Goal: Communication & Community: Answer question/provide support

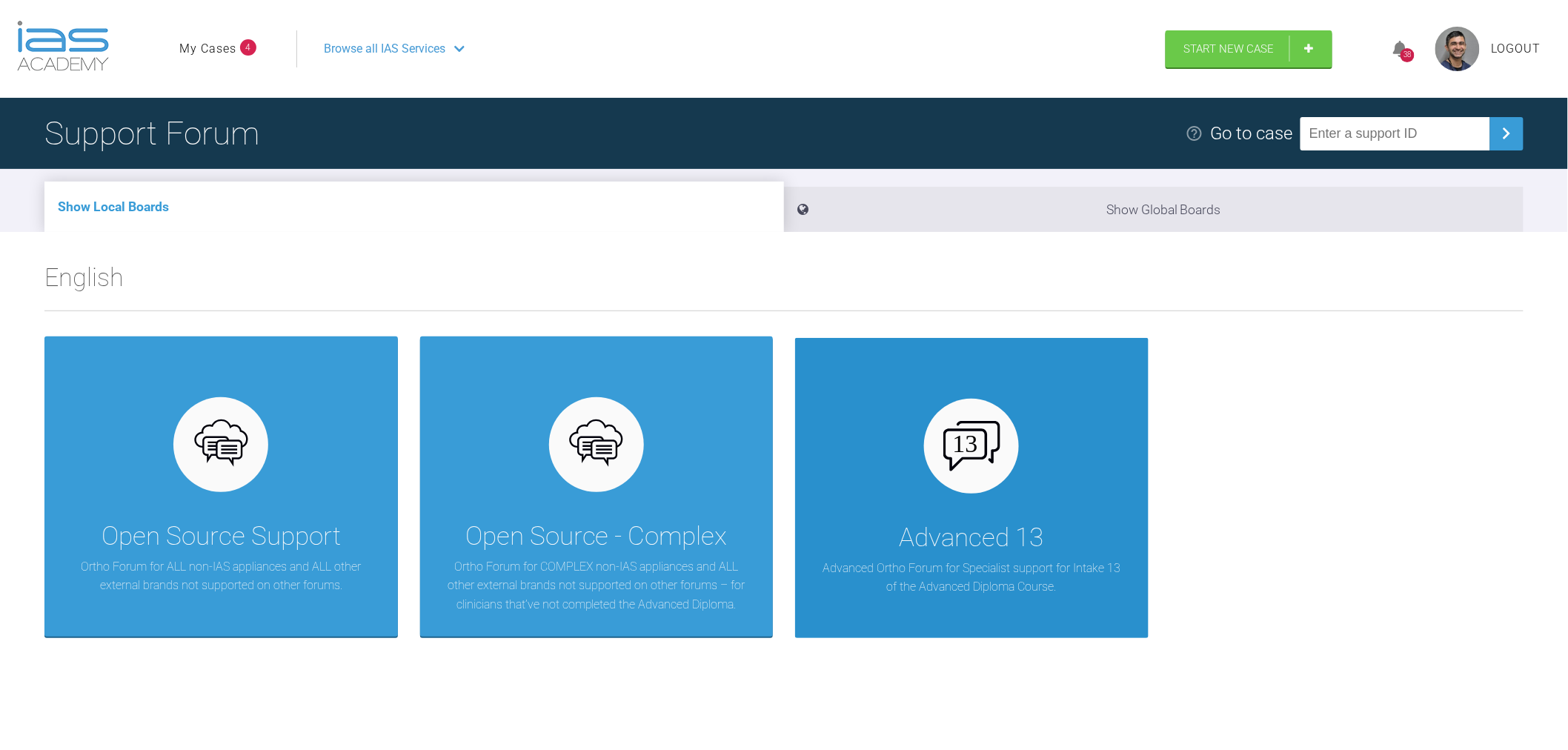
click at [854, 530] on div "Advanced 13 Advanced Ortho Forum for Specialist support for Intake 13 of the Ad…" at bounding box center [971, 488] width 354 height 300
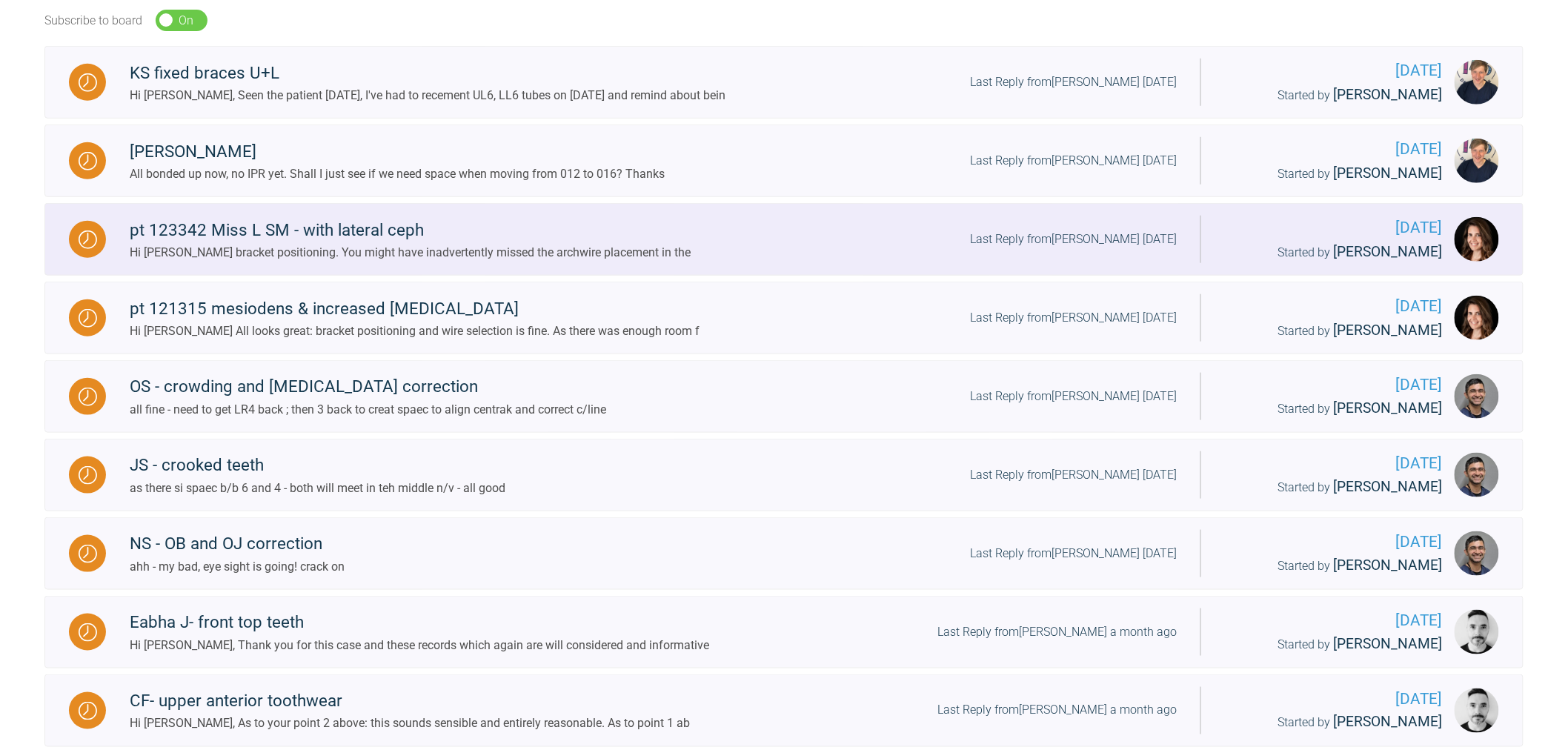
scroll to position [494, 0]
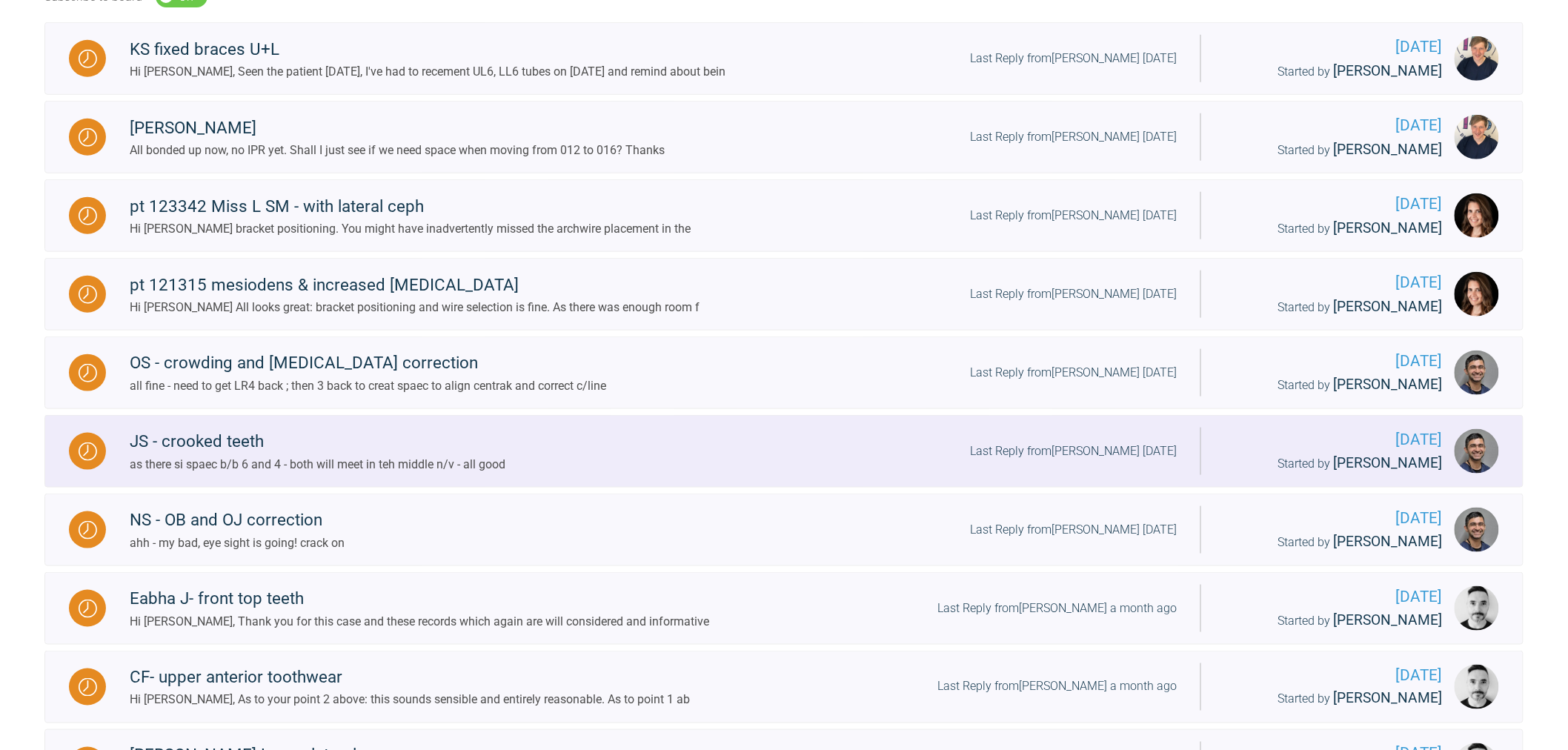
click at [670, 443] on div "JS - crooked teeth as there si spaec b/b 6 and 4 - both will meet in teh middle…" at bounding box center [654, 451] width 1095 height 45
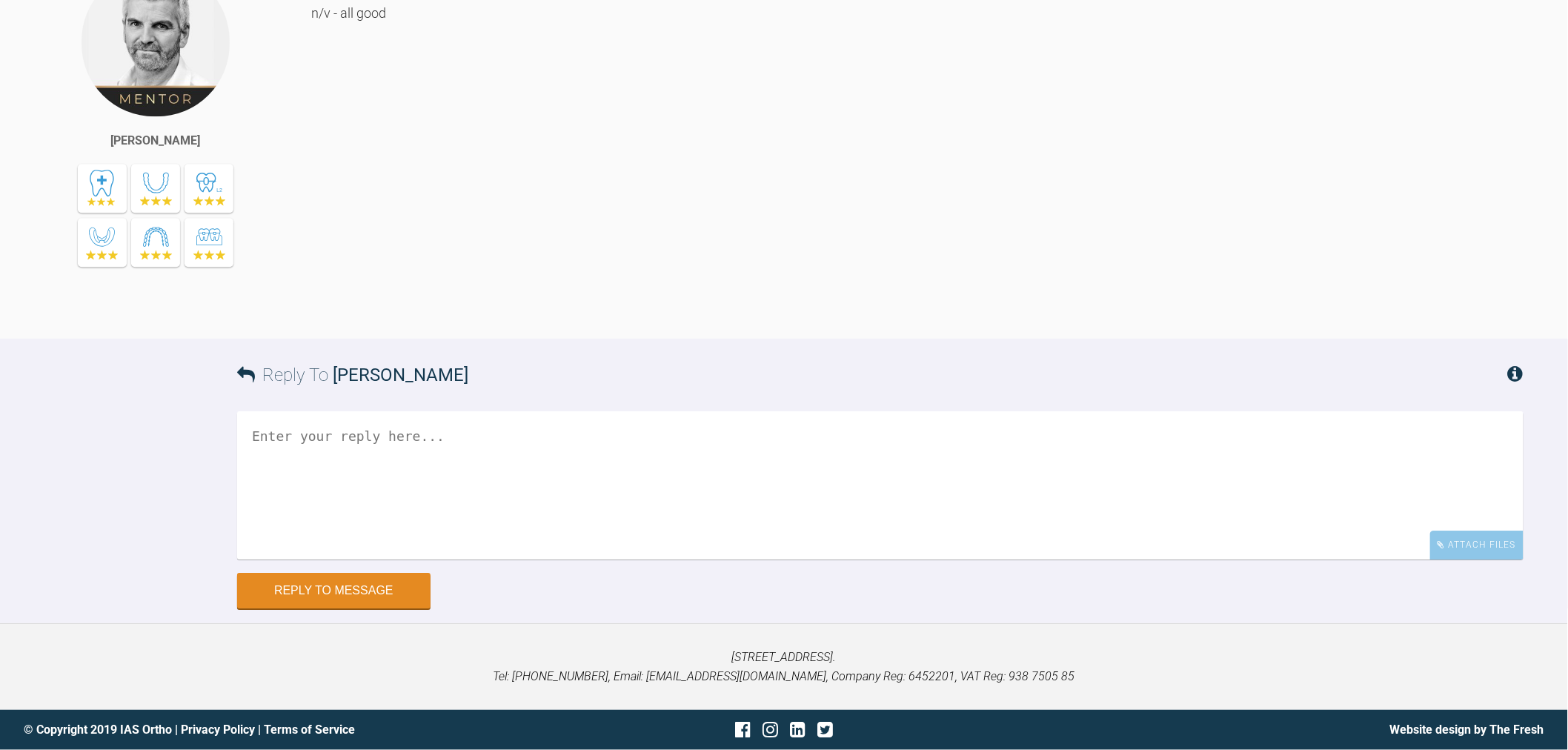
drag, startPoint x: 1157, startPoint y: 358, endPoint x: 1150, endPoint y: 785, distance: 427.1
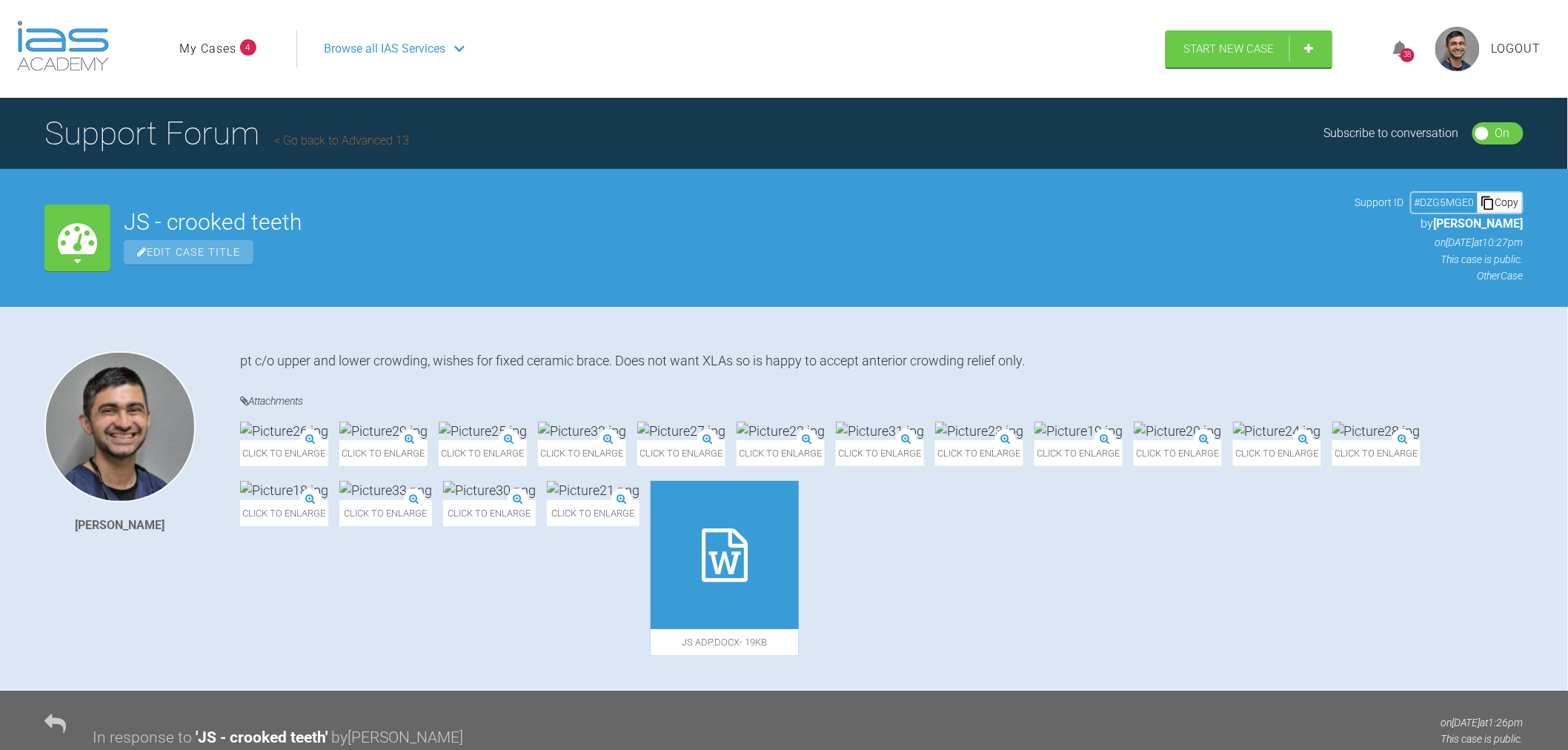
drag, startPoint x: 669, startPoint y: 539, endPoint x: 584, endPoint y: 28, distance: 518.0
click at [360, 151] on h1 "Support Forum Go back to Advanced 13" at bounding box center [227, 133] width 365 height 52
click at [368, 138] on link "Go back to Advanced 13" at bounding box center [342, 140] width 135 height 14
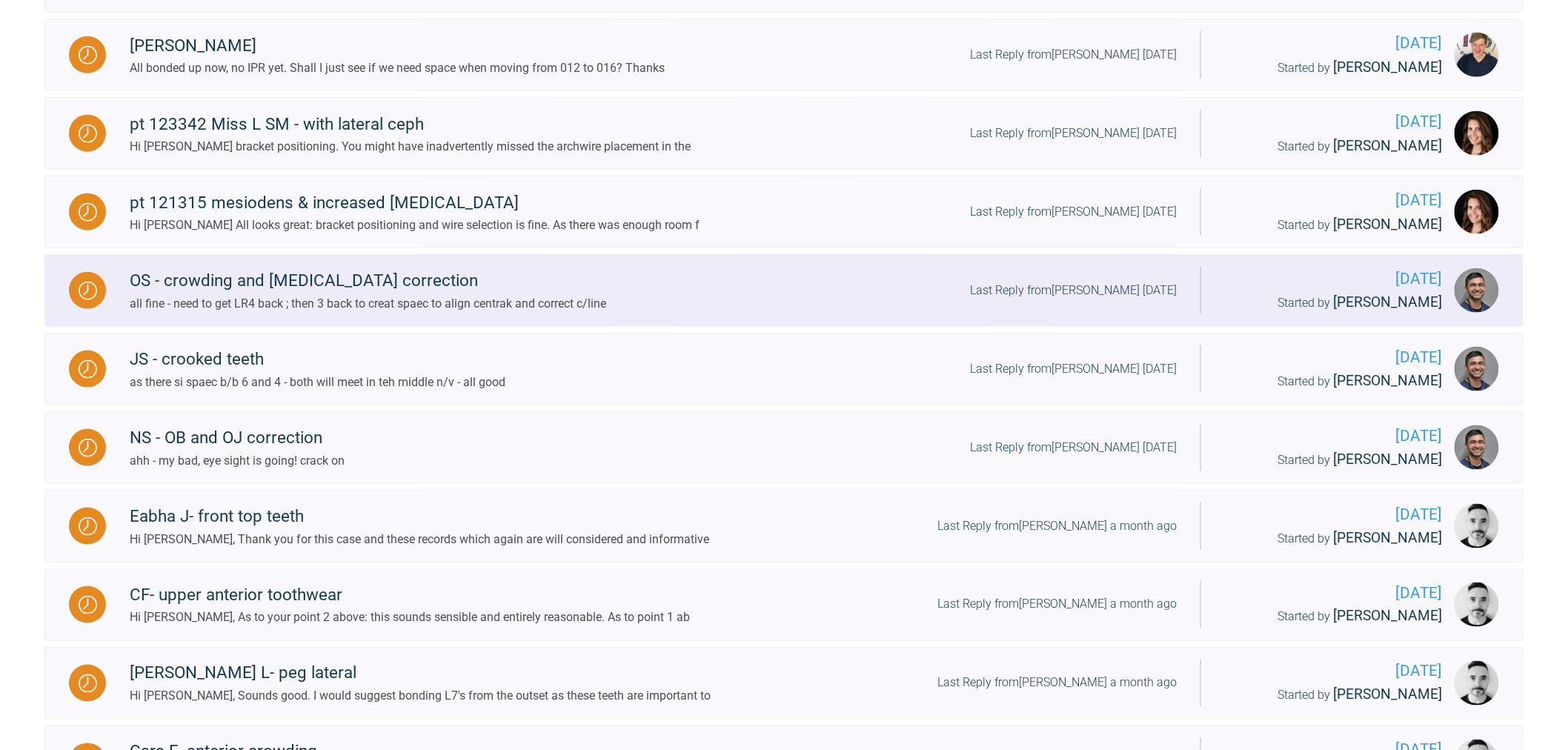
click at [251, 303] on div "all fine - need to get LR4 back ; then 3 back to creat spaec to align centrak a…" at bounding box center [368, 304] width 477 height 19
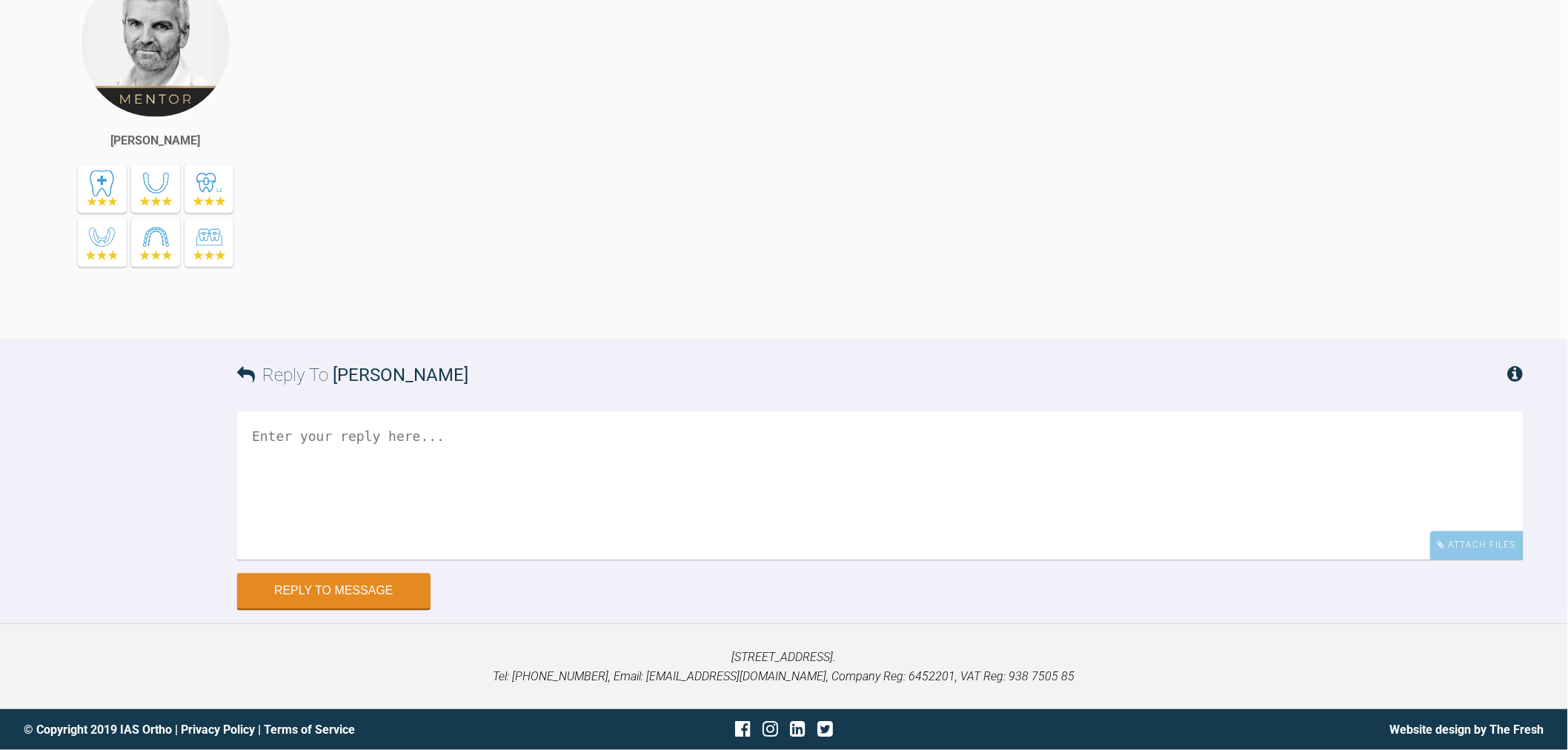
drag, startPoint x: 623, startPoint y: 395, endPoint x: 692, endPoint y: 740, distance: 351.8
click at [656, 561] on textarea at bounding box center [880, 485] width 1287 height 148
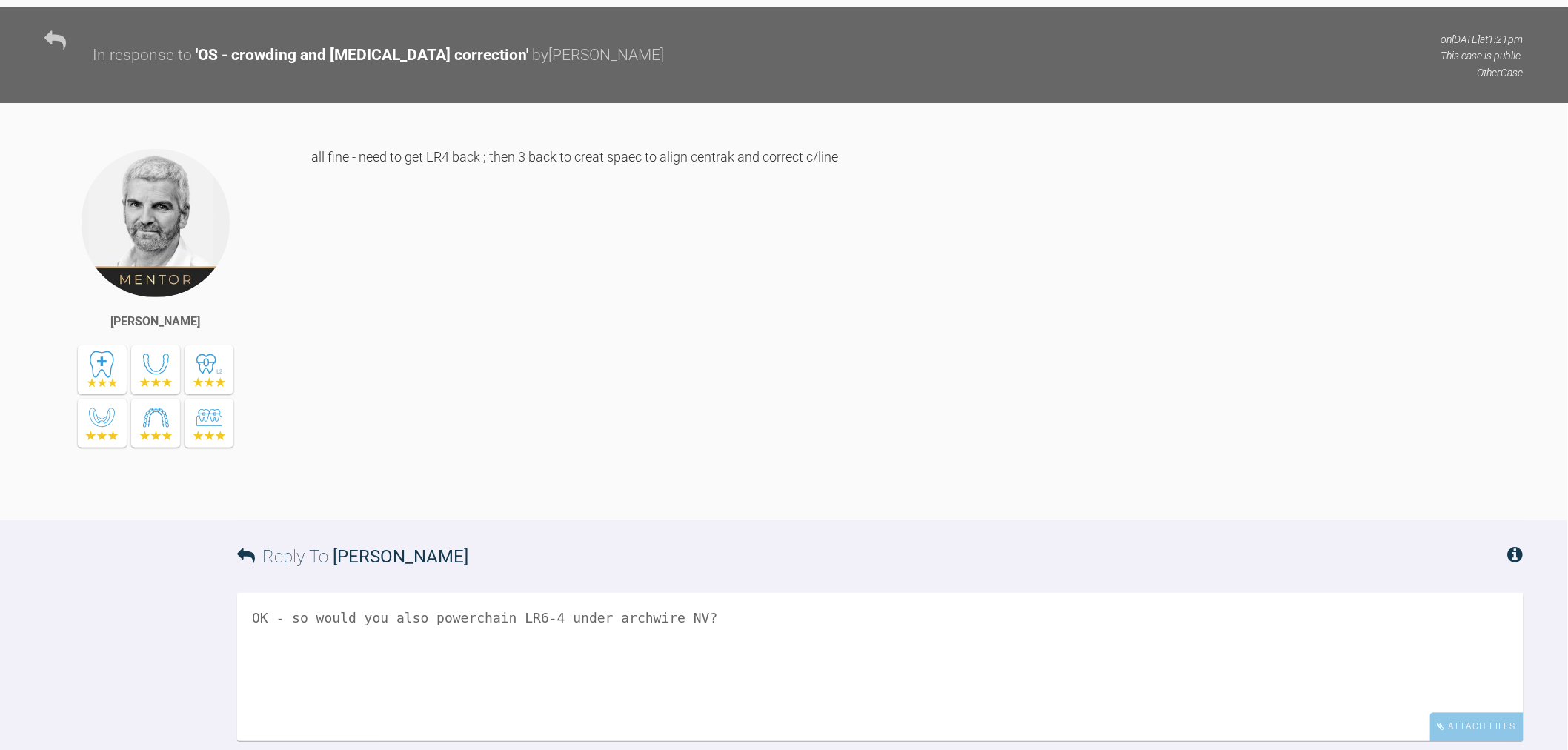
scroll to position [8674, 0]
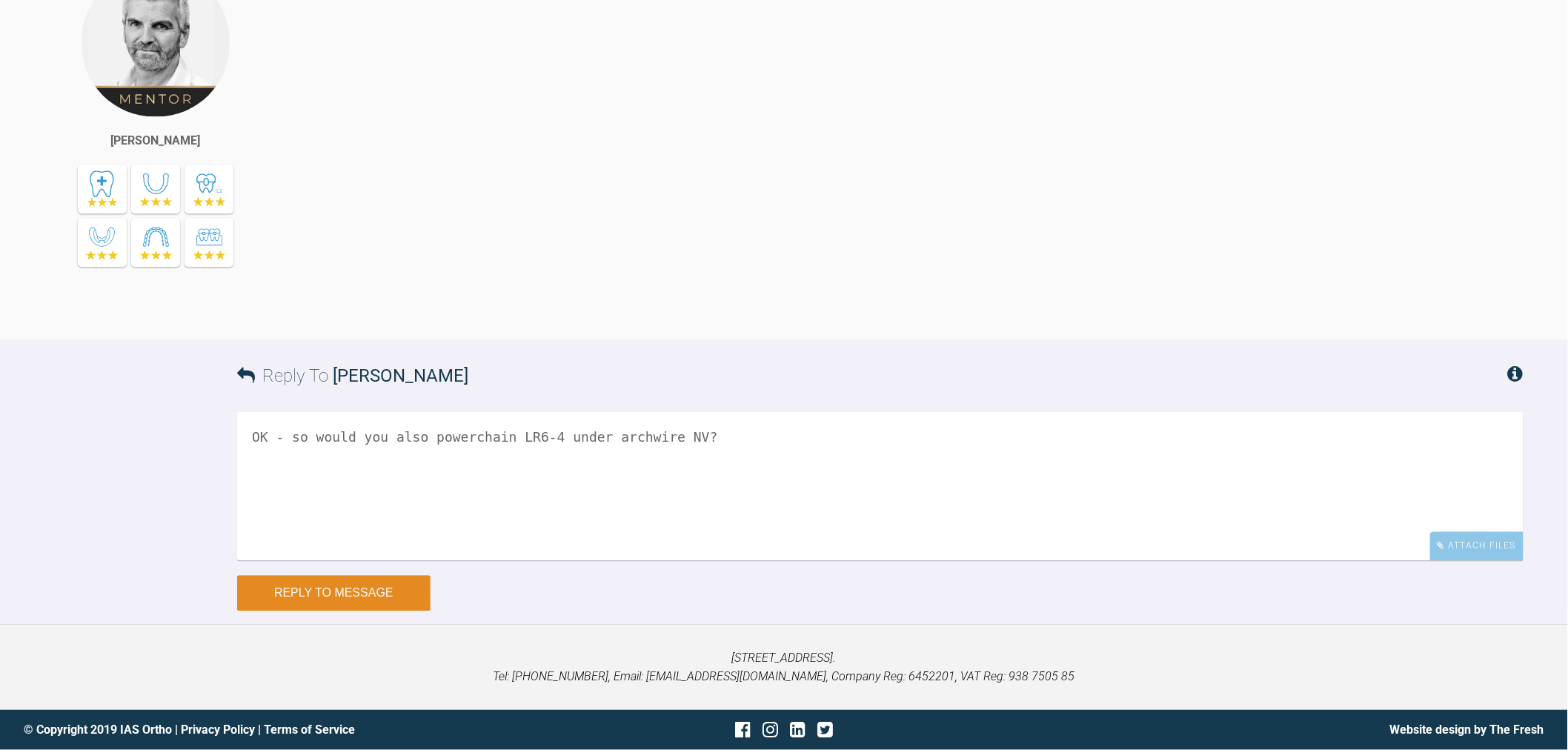
type textarea "OK - so would you also powerchain LR6-4 under archwire NV?"
click at [387, 583] on button "Reply to Message" at bounding box center [334, 593] width 194 height 35
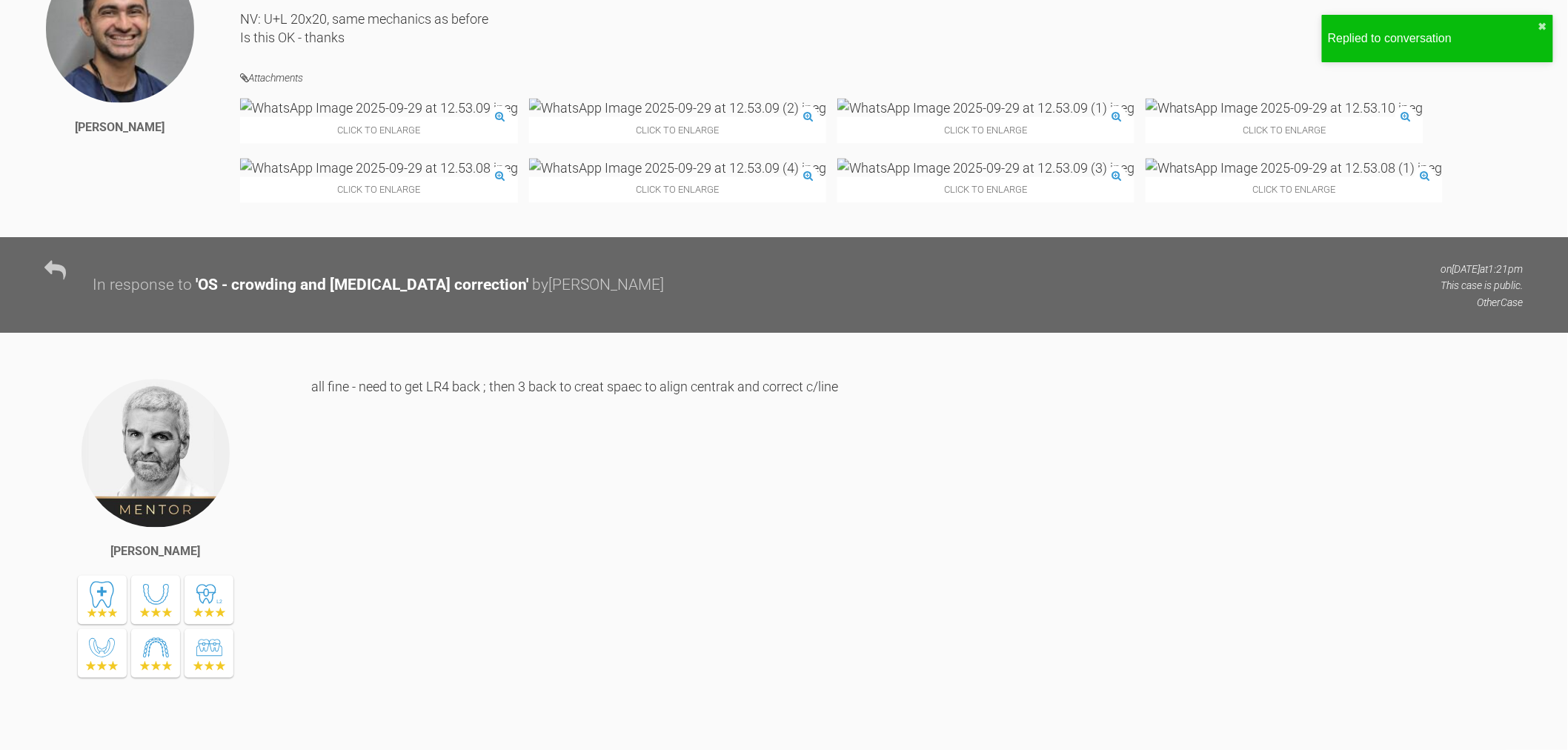
scroll to position [8008, 0]
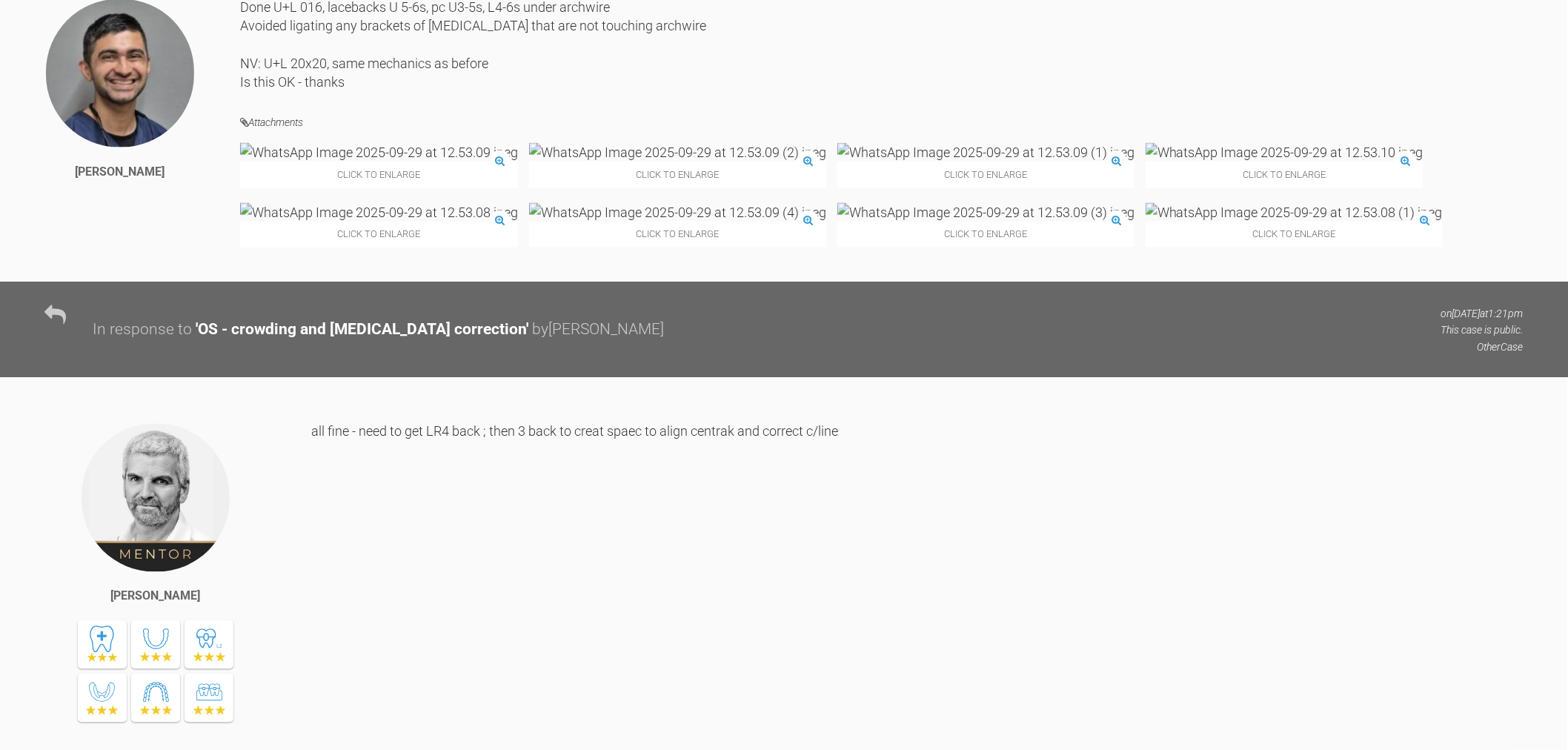
click at [1146, 162] on img at bounding box center [1284, 151] width 278 height 18
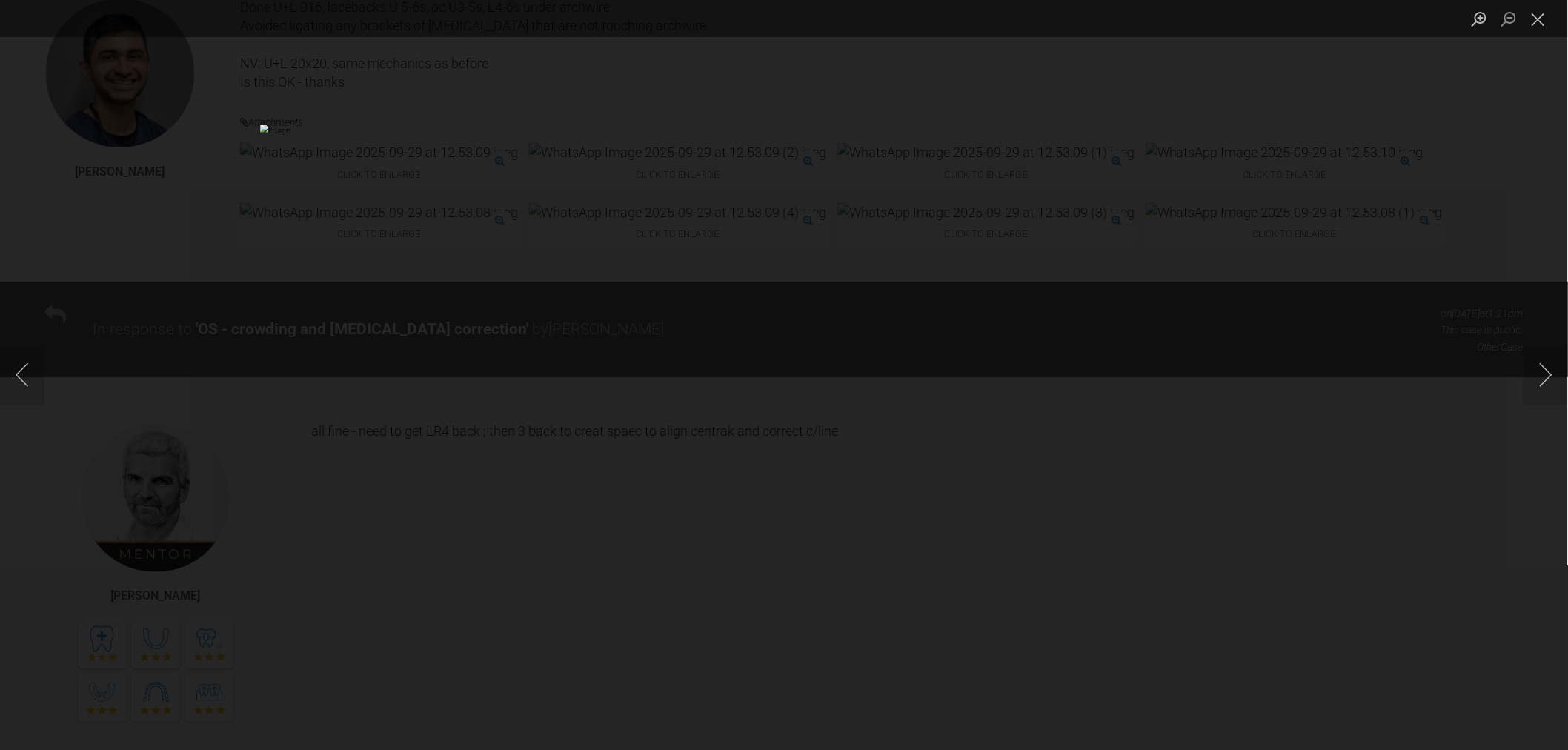
click at [1550, 448] on div "Lightbox" at bounding box center [784, 375] width 1568 height 750
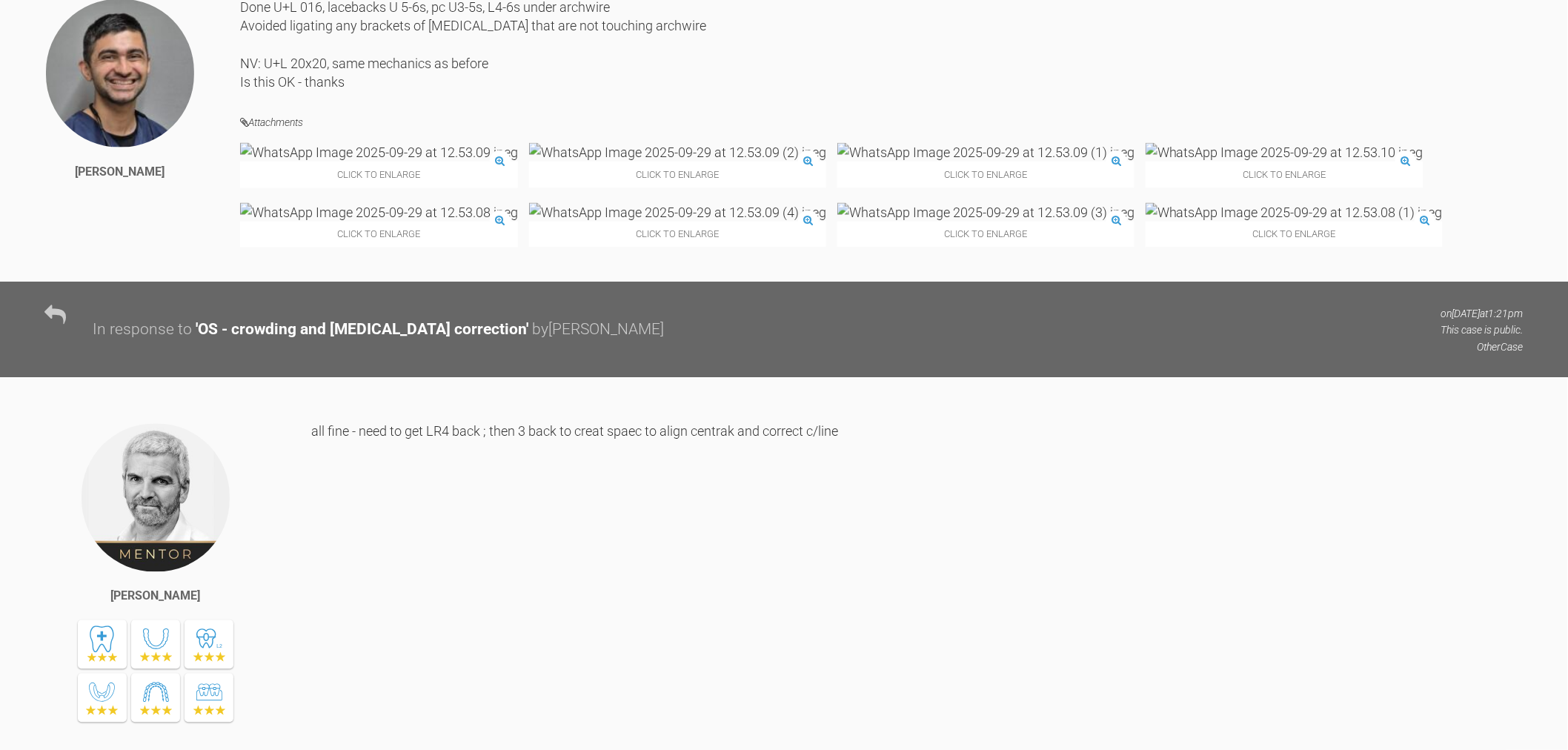
click at [529, 162] on img at bounding box center [678, 151] width 298 height 18
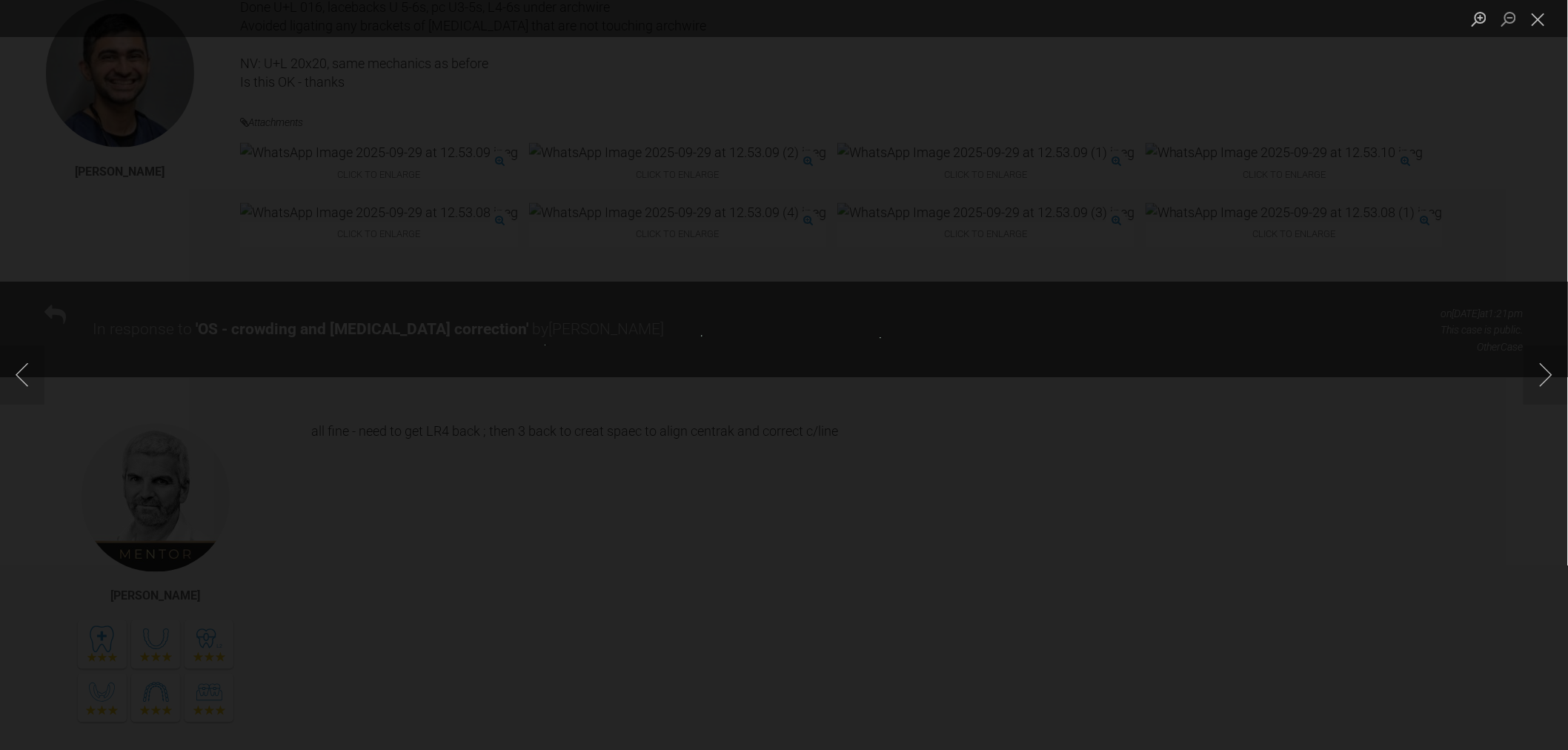
click at [604, 364] on img "Lightbox" at bounding box center [609, 375] width 128 height 61
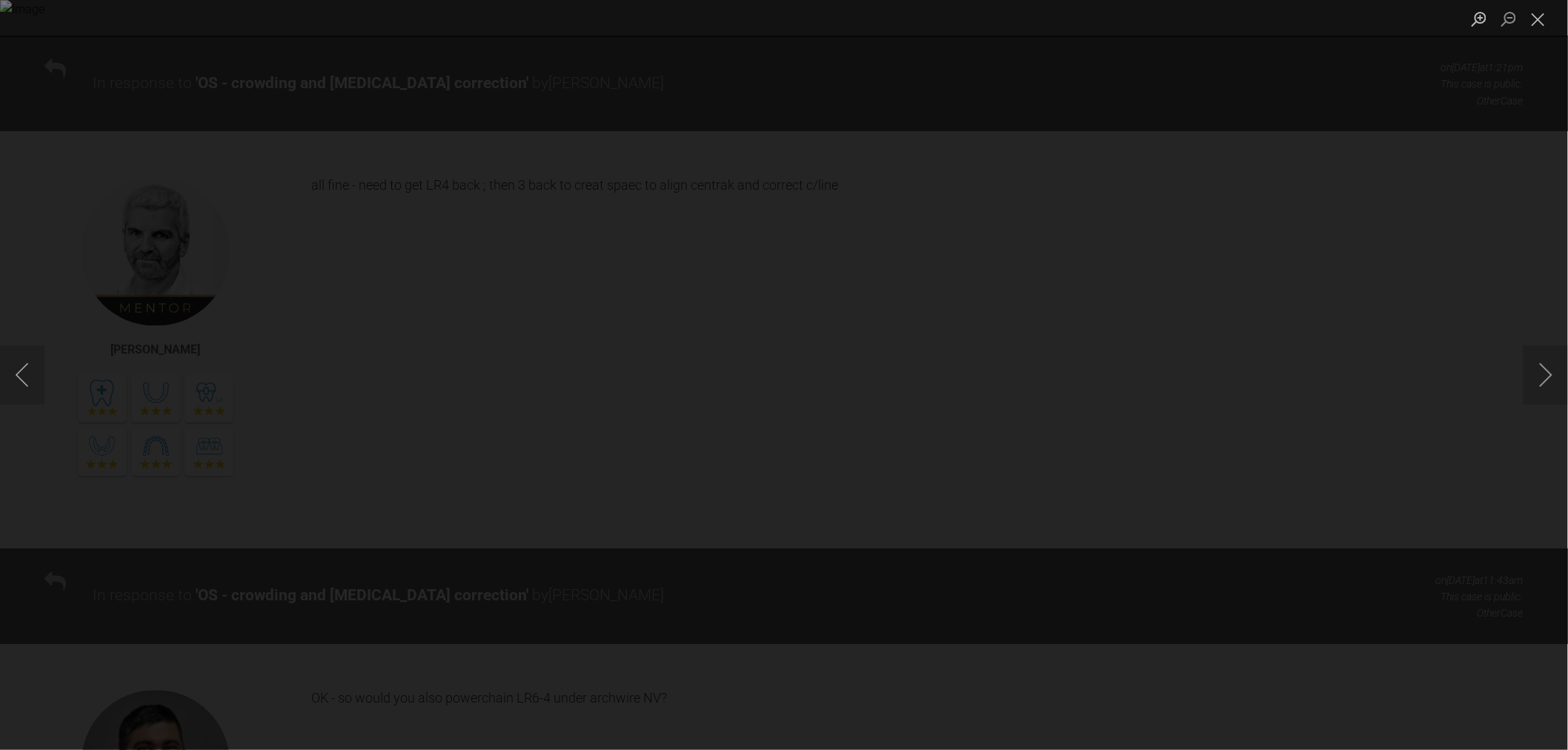
click at [1460, 516] on img "Lightbox" at bounding box center [784, 375] width 1568 height 750
click at [1538, 11] on button "Close lightbox" at bounding box center [1539, 19] width 29 height 26
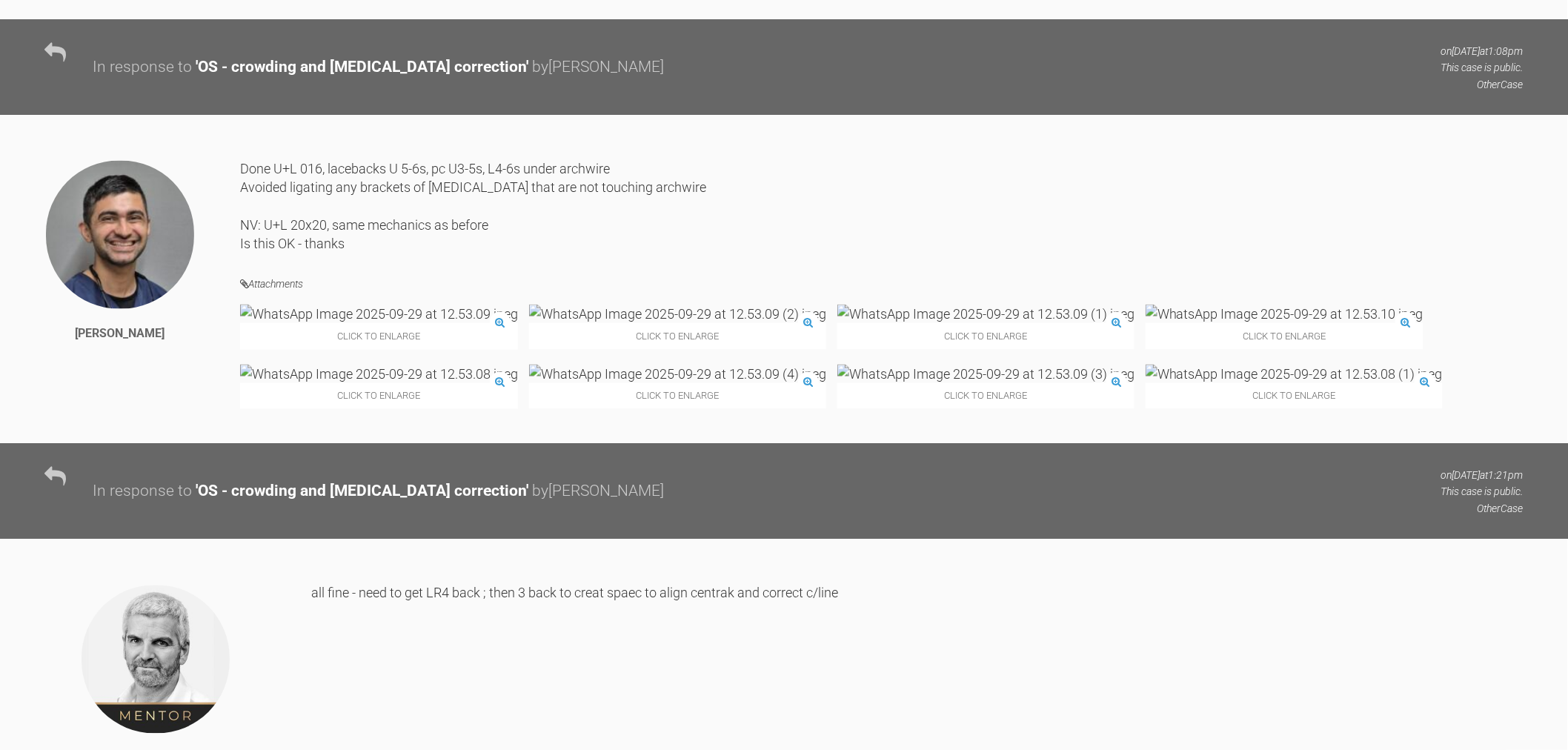
scroll to position [7843, 0]
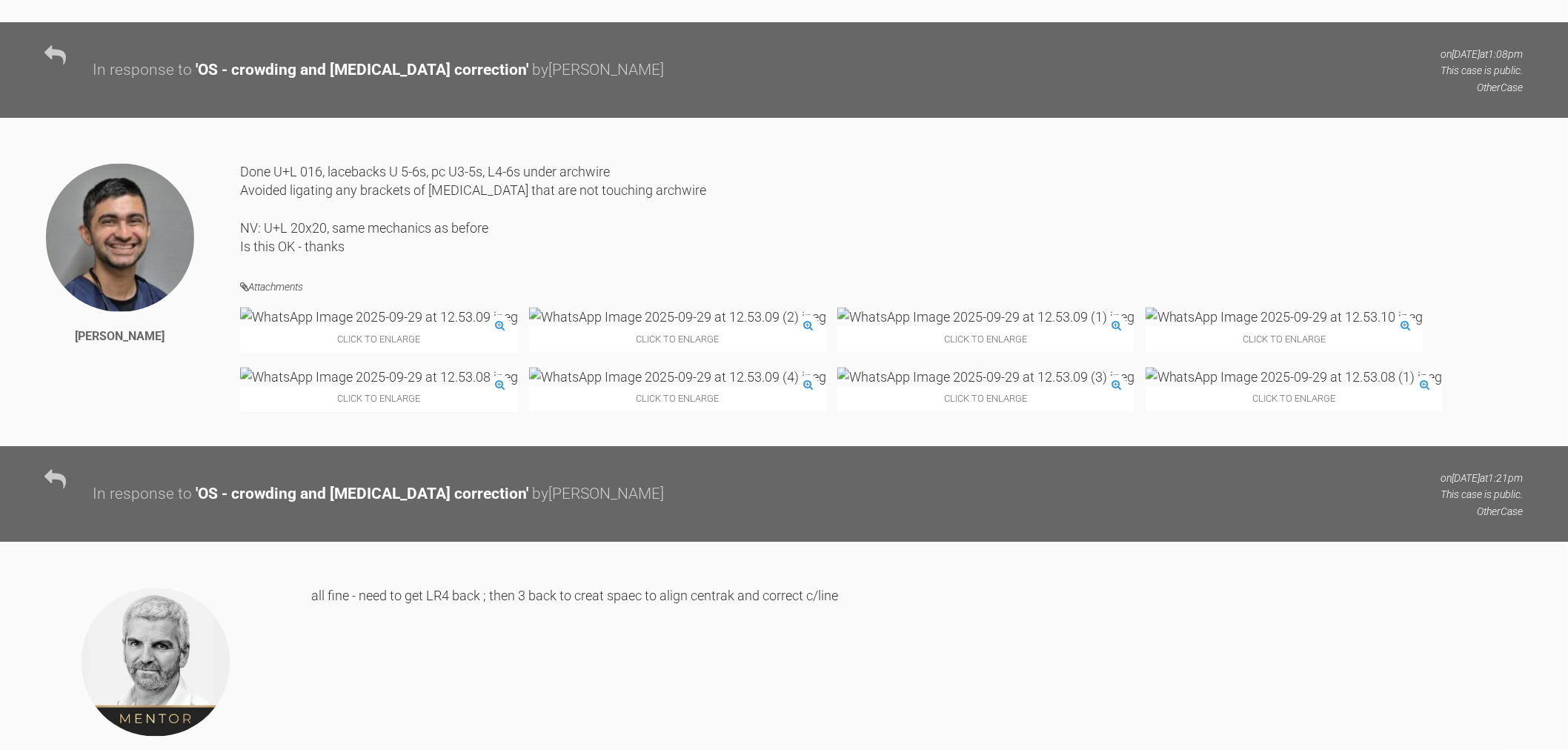
click at [518, 386] on img at bounding box center [379, 376] width 278 height 18
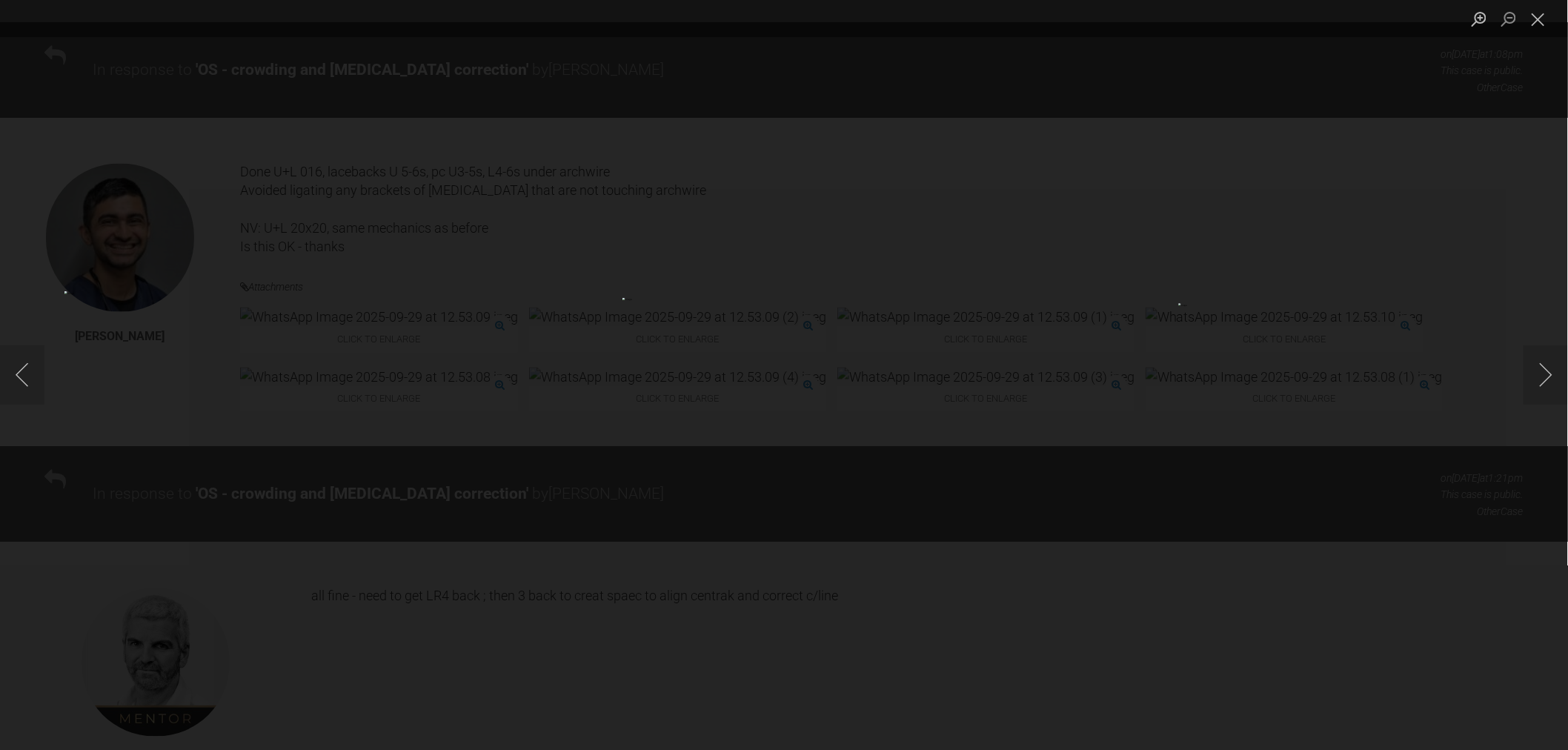
click at [980, 513] on div "Lightbox" at bounding box center [784, 375] width 1568 height 750
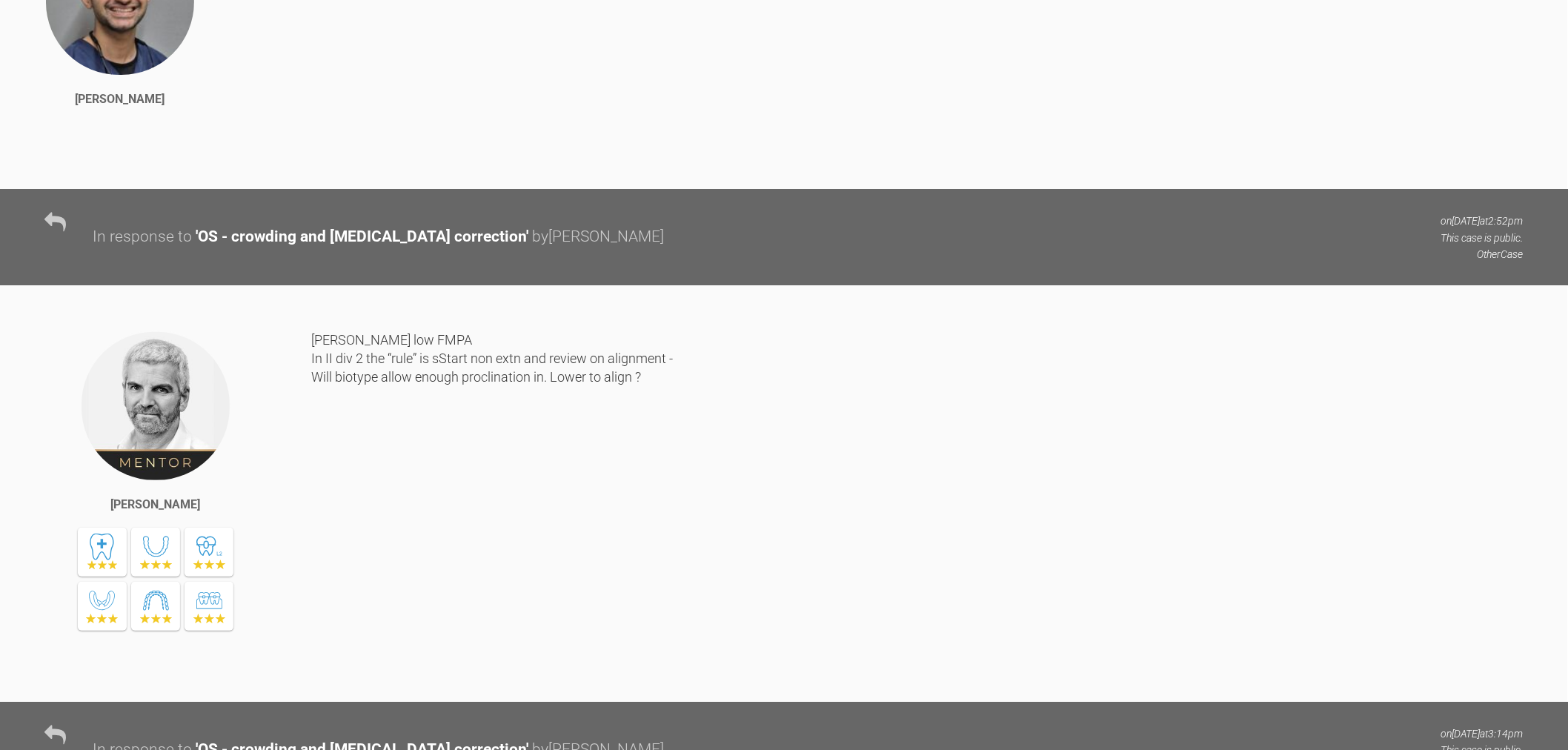
scroll to position [0, 0]
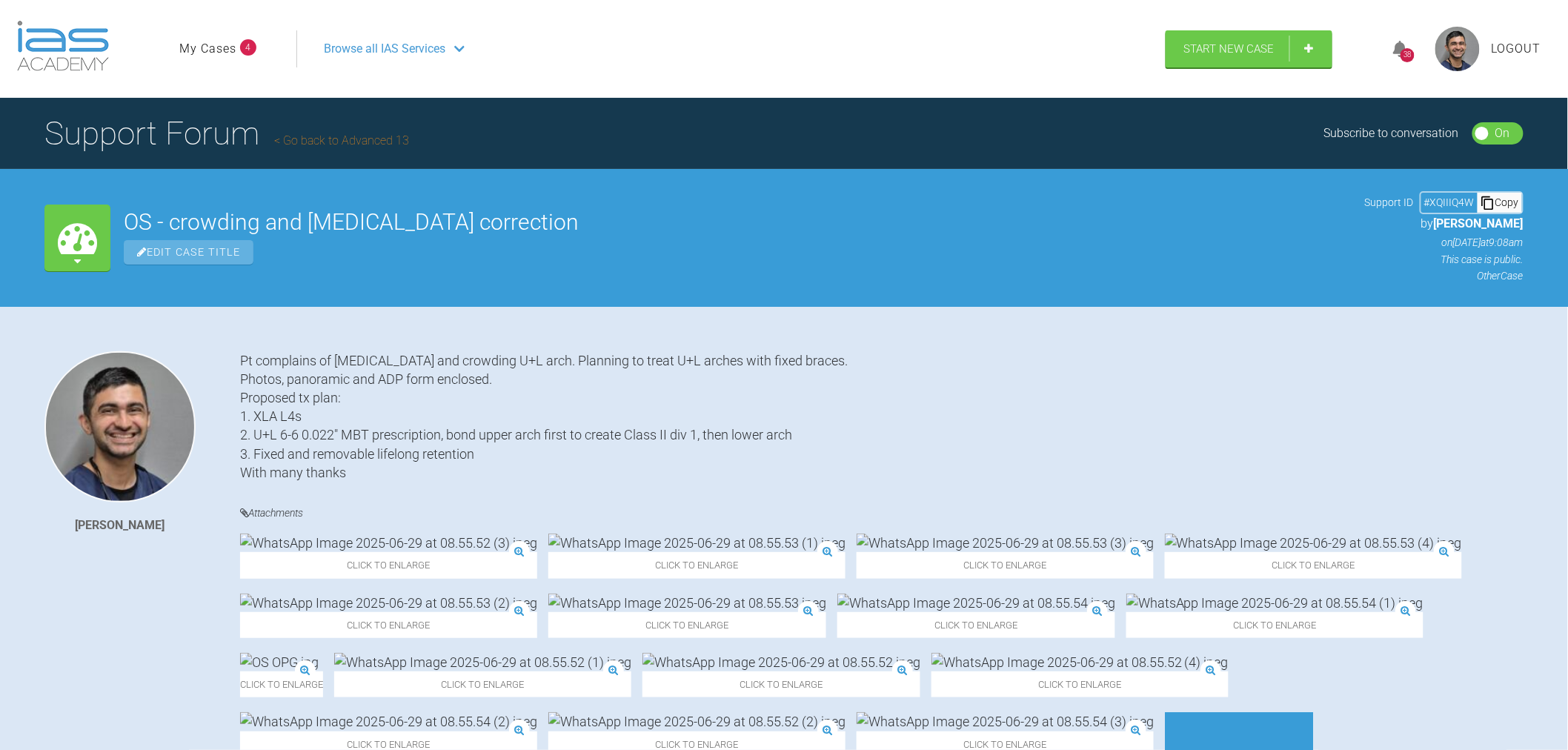
drag, startPoint x: 905, startPoint y: 396, endPoint x: 860, endPoint y: 123, distance: 276.7
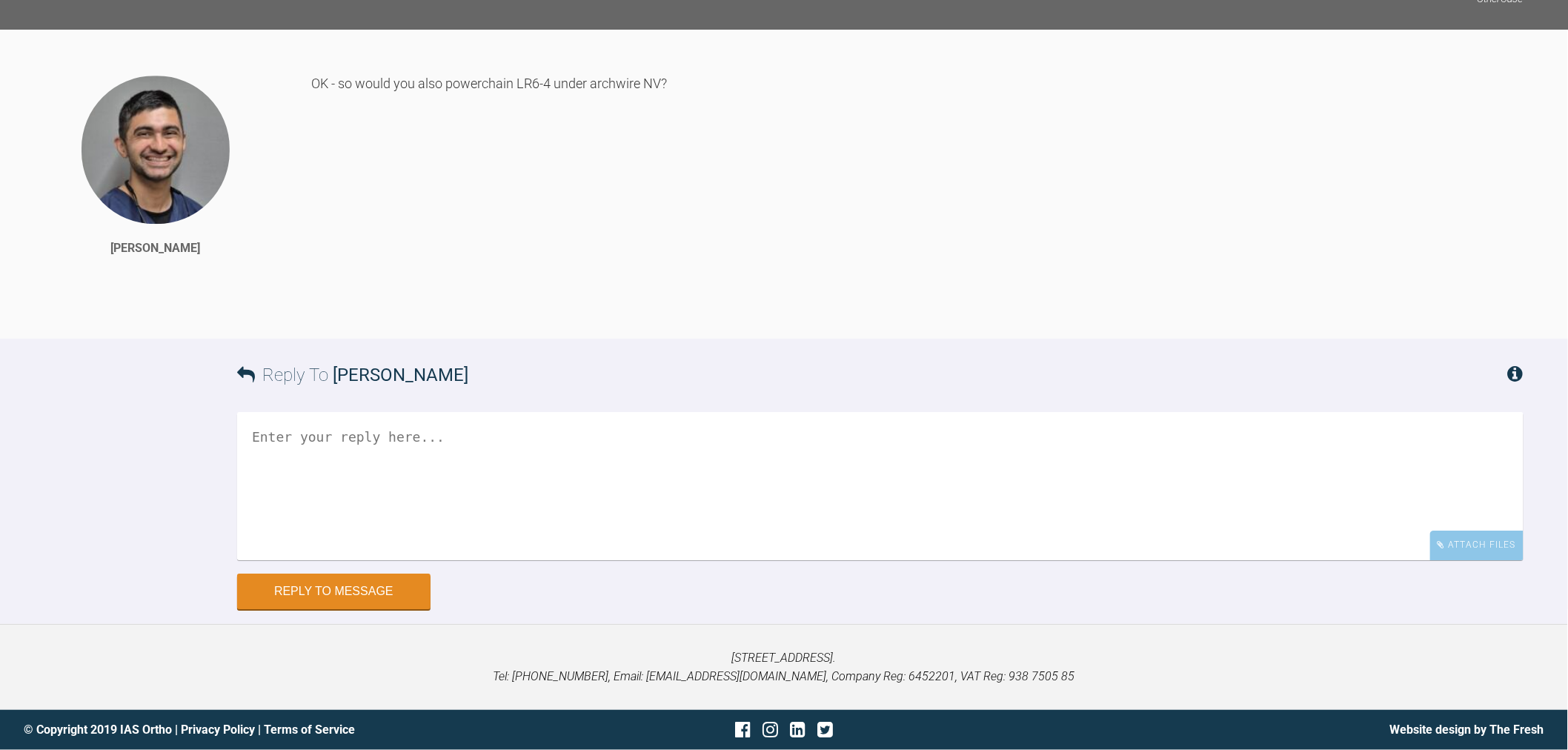
drag, startPoint x: 758, startPoint y: 407, endPoint x: 939, endPoint y: 789, distance: 422.7
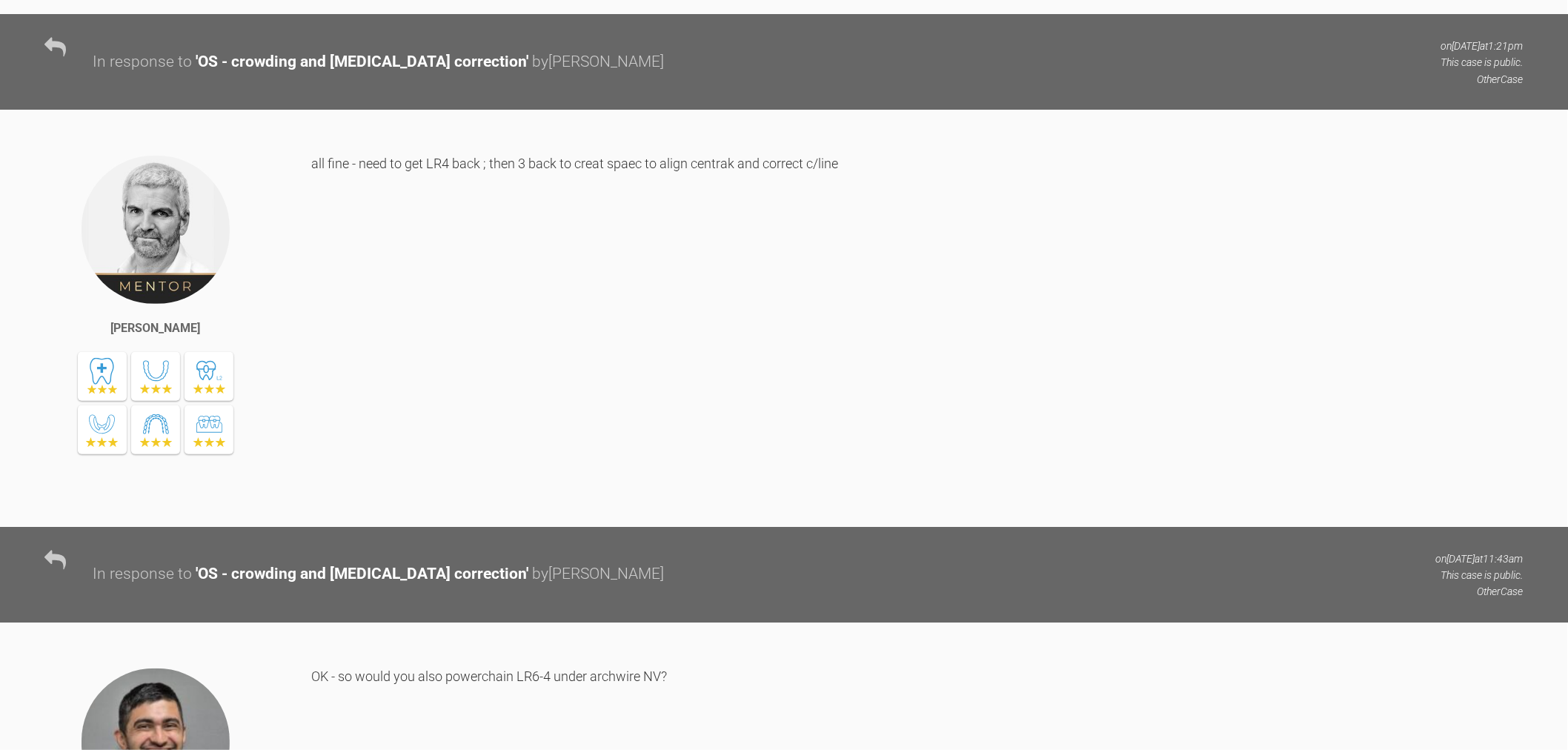
scroll to position [7926, 0]
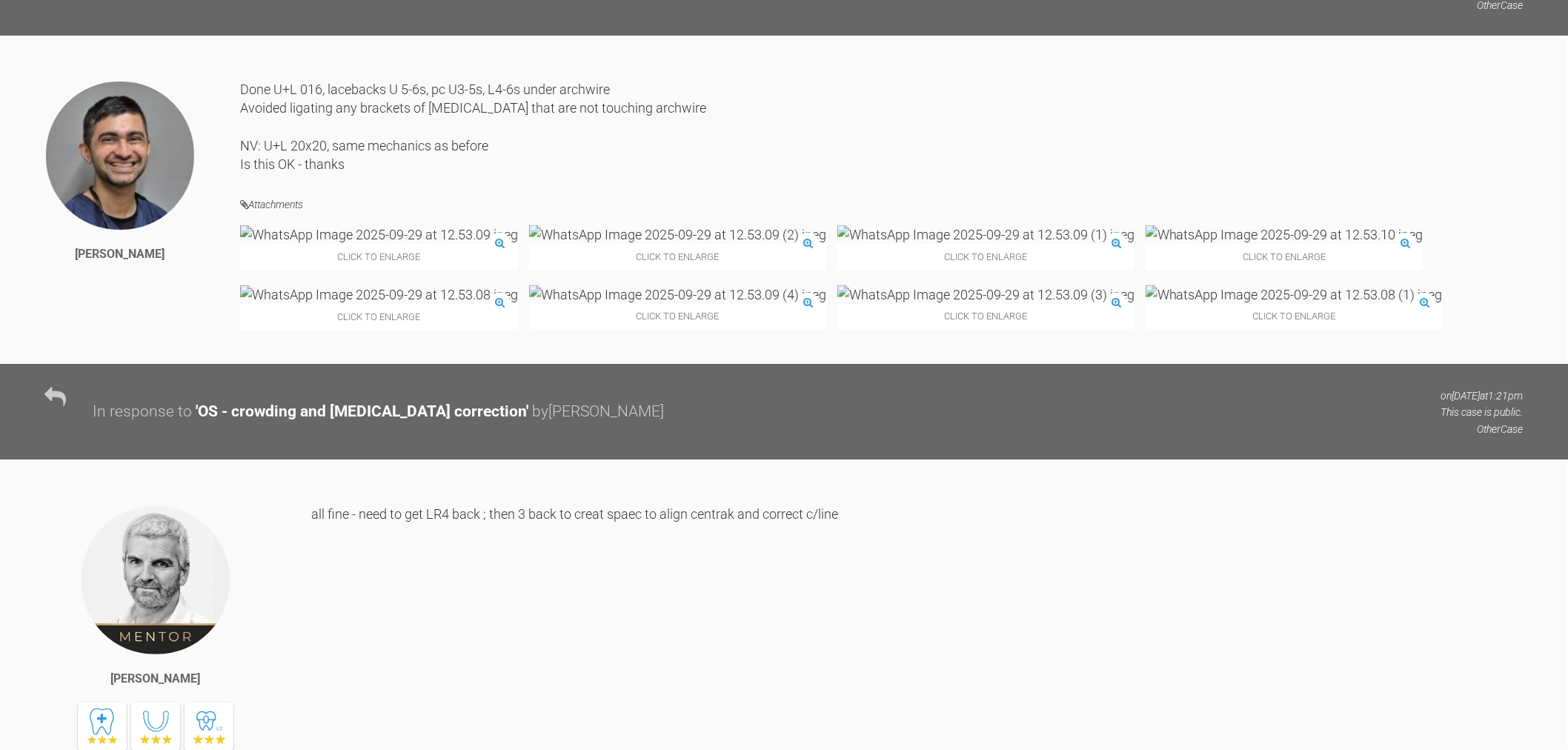
click at [518, 304] on img at bounding box center [379, 294] width 278 height 18
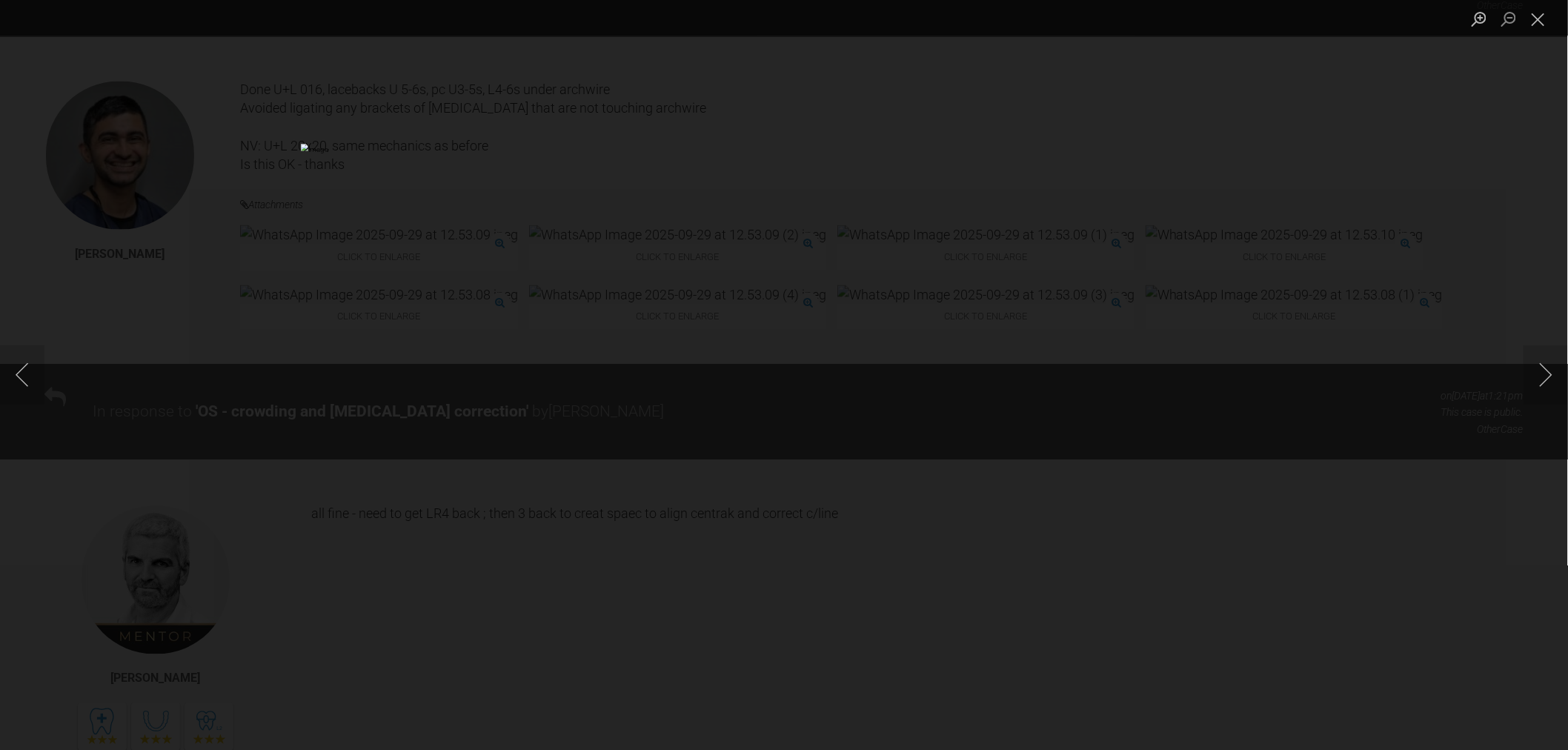
click at [1441, 534] on div "Lightbox" at bounding box center [784, 375] width 1568 height 750
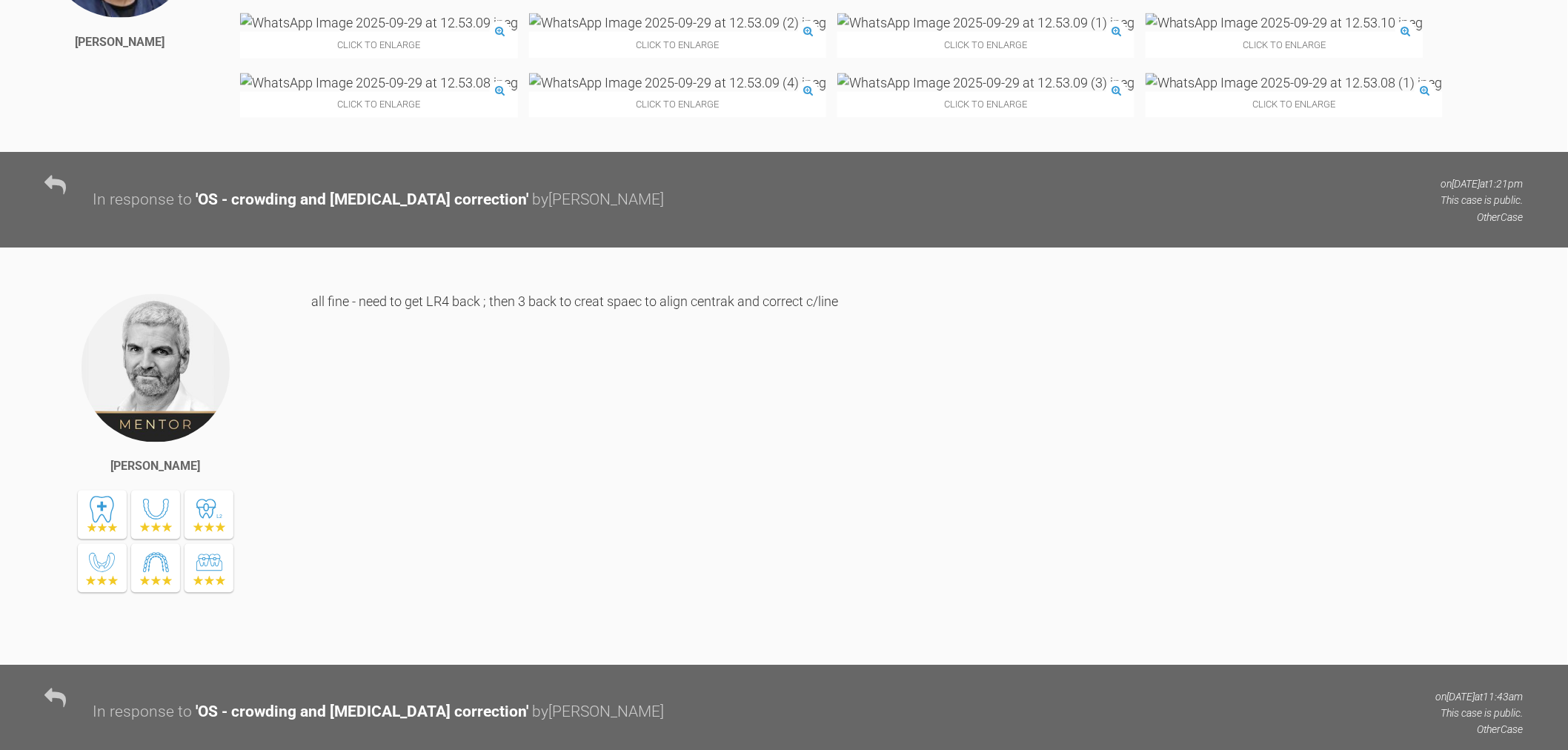
scroll to position [8172, 0]
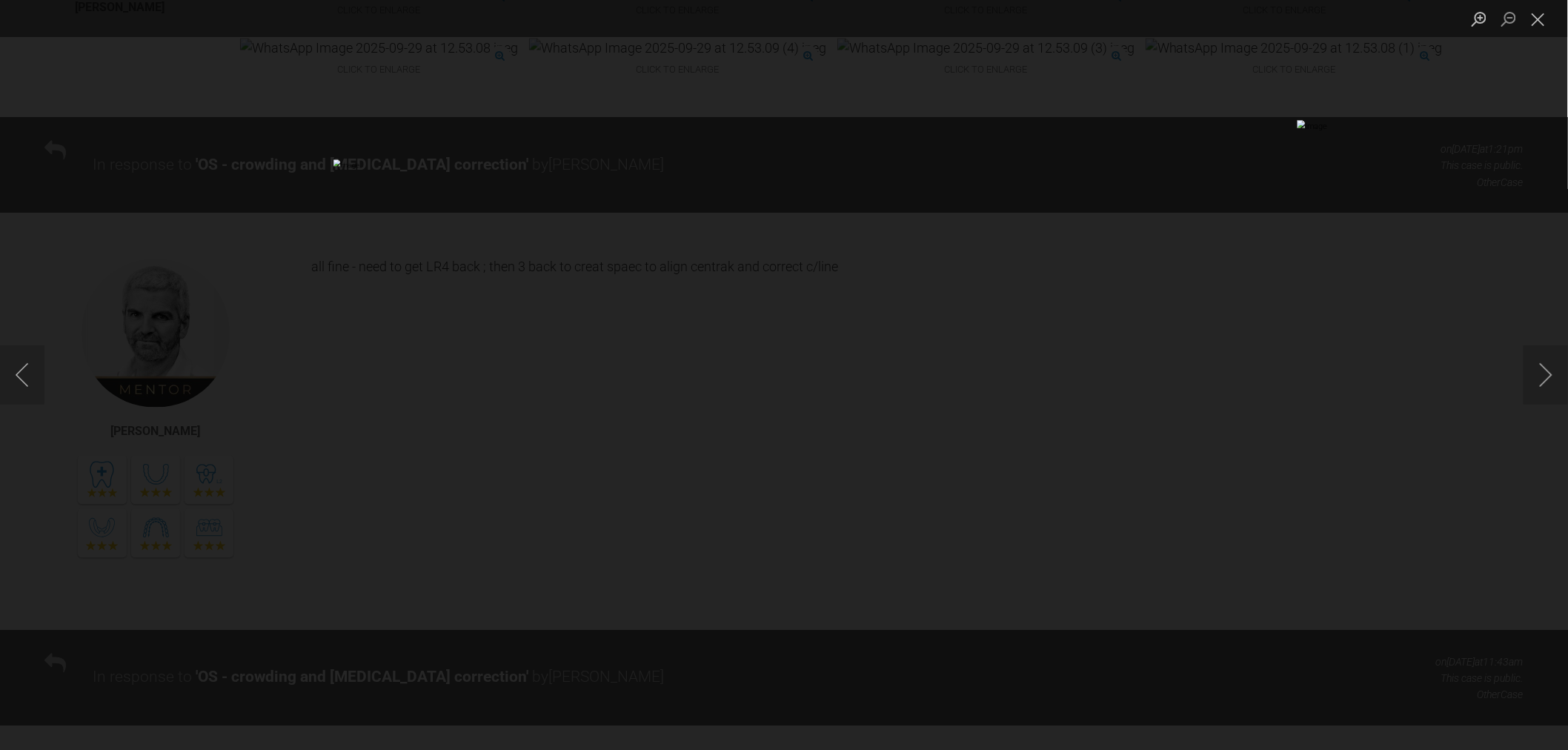
click at [299, 347] on div "Lightbox" at bounding box center [784, 375] width 1568 height 750
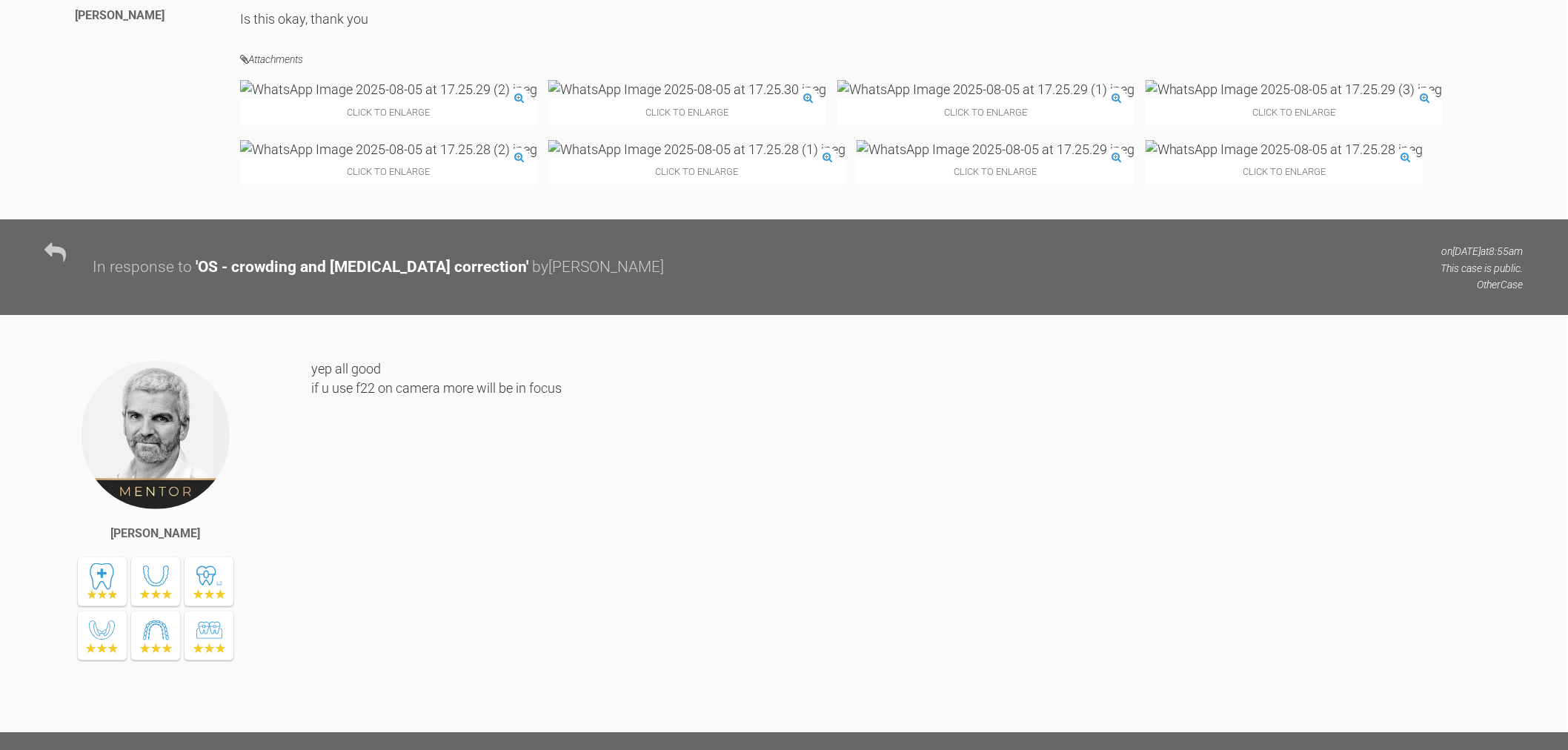
scroll to position [6855, 0]
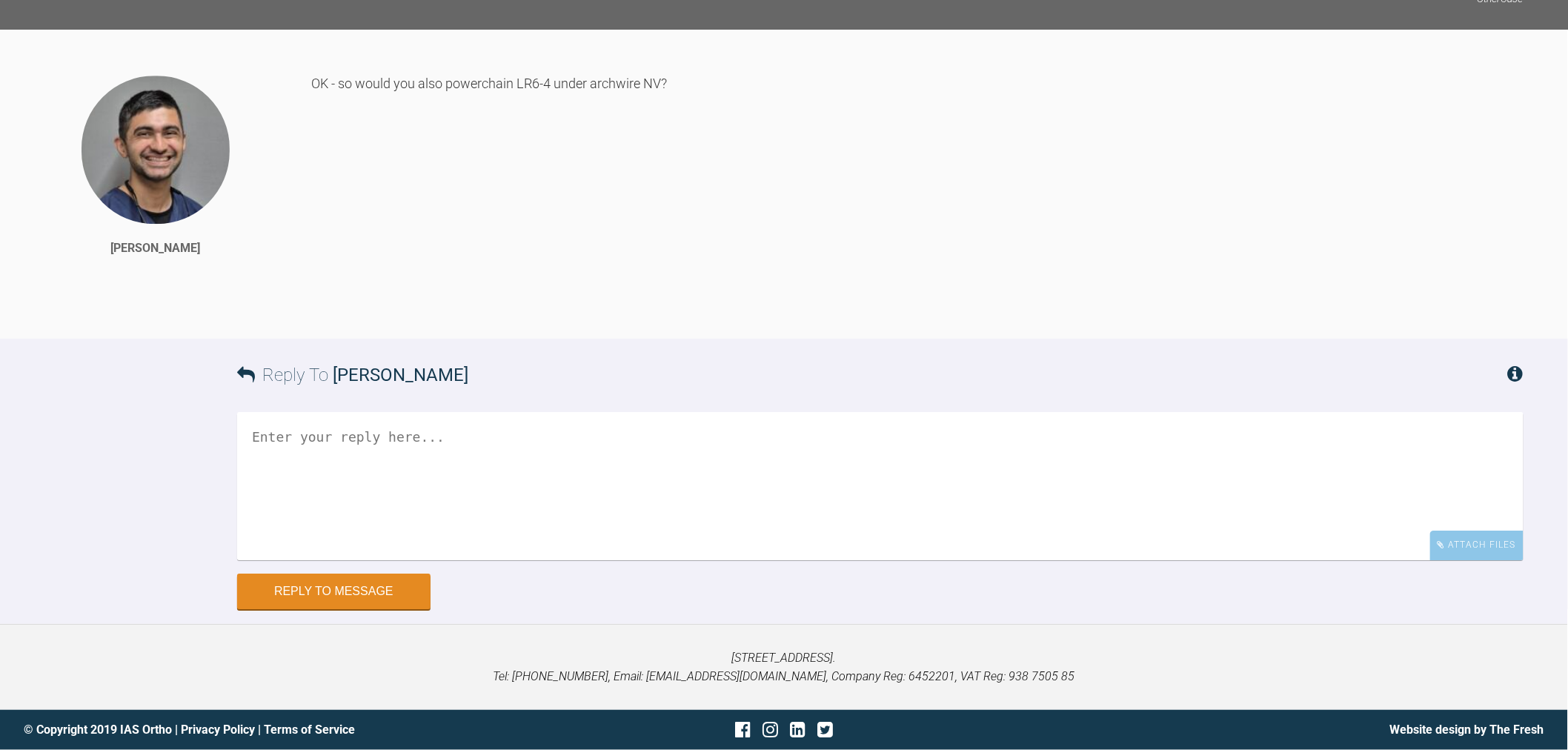
drag, startPoint x: 832, startPoint y: 247, endPoint x: 847, endPoint y: 632, distance: 385.3
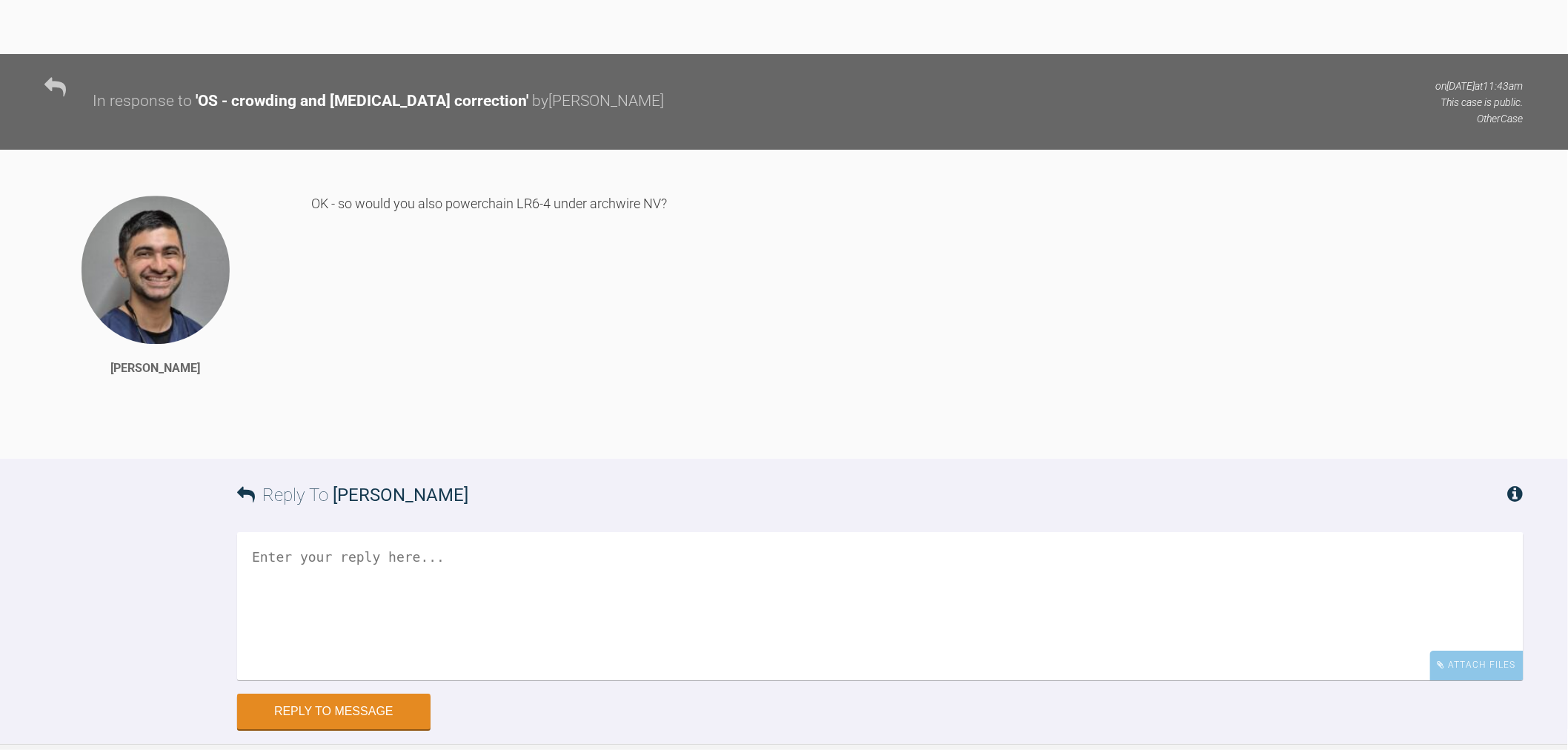
scroll to position [9078, 0]
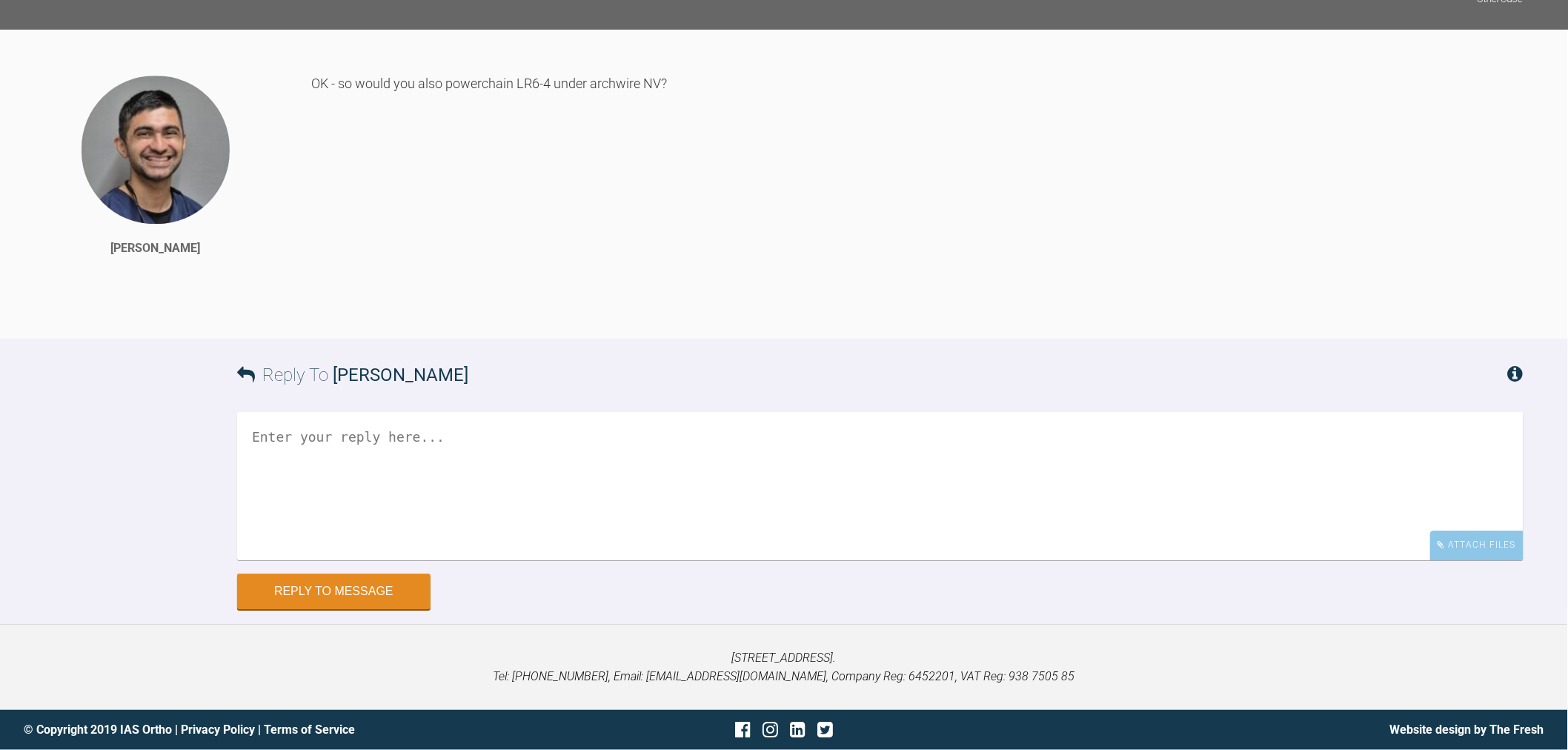
click at [810, 513] on textarea at bounding box center [880, 485] width 1287 height 148
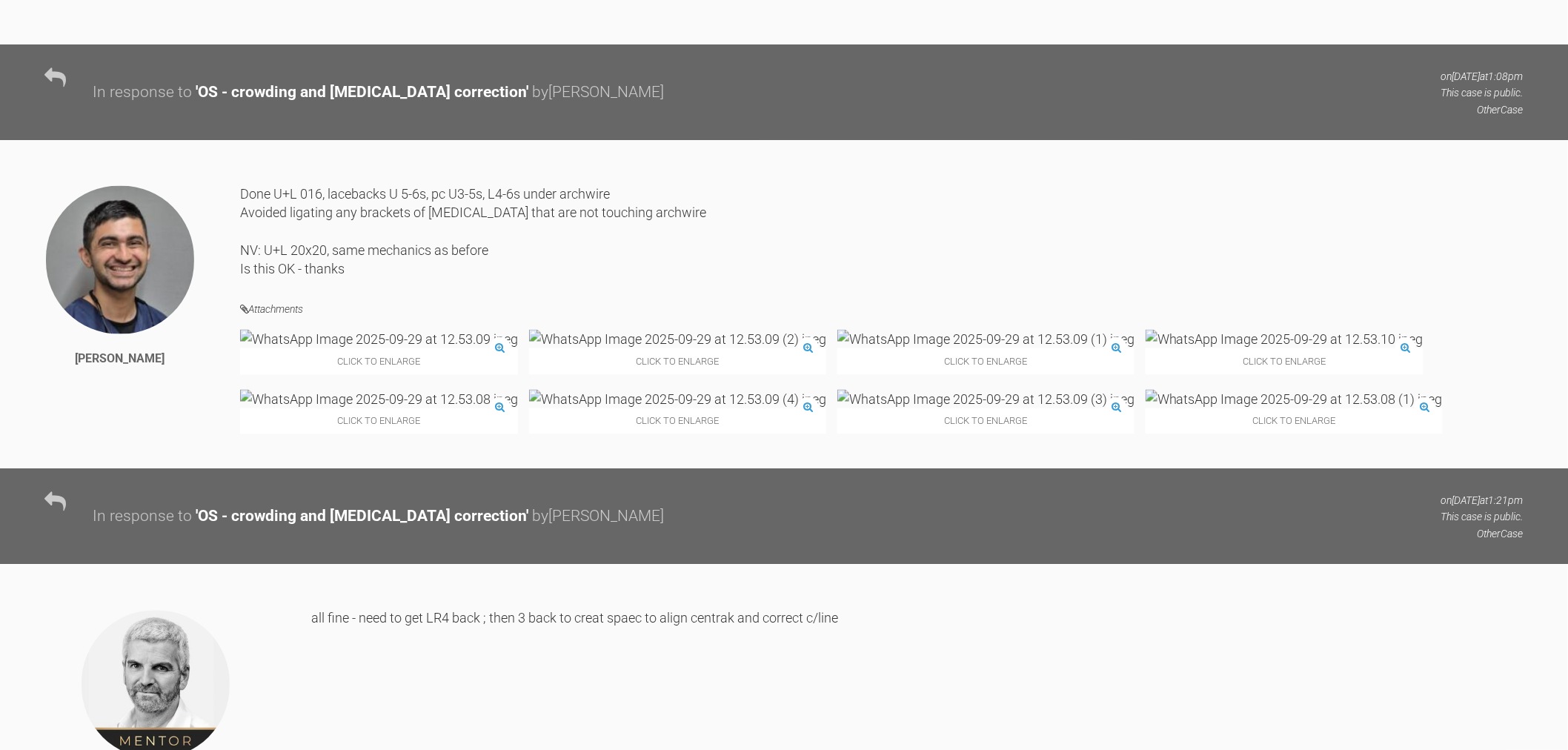
scroll to position [7843, 0]
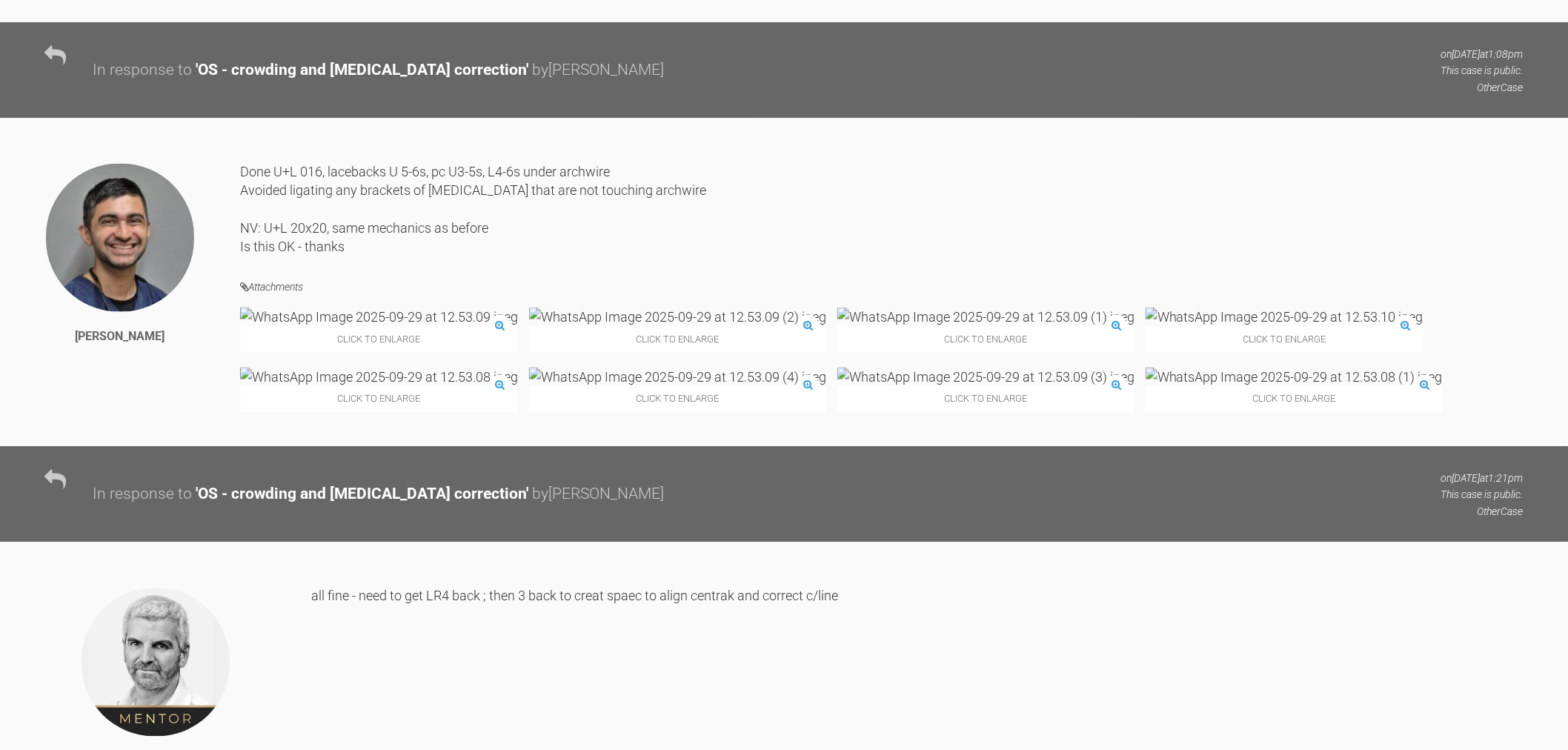
click at [529, 326] on img at bounding box center [678, 317] width 298 height 18
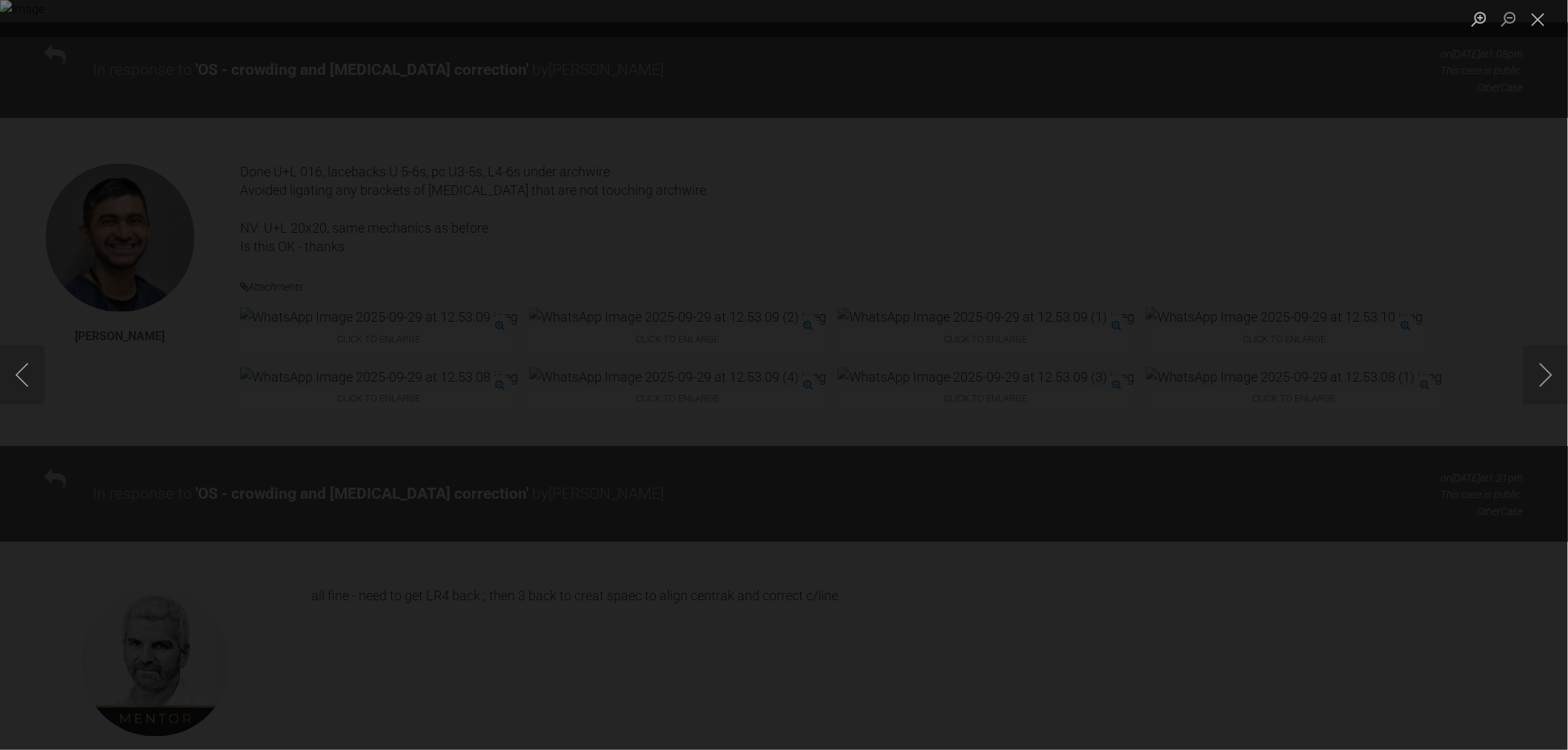
click at [1429, 543] on img "Lightbox" at bounding box center [784, 375] width 1568 height 750
click at [1527, 16] on button "Close lightbox" at bounding box center [1539, 19] width 29 height 26
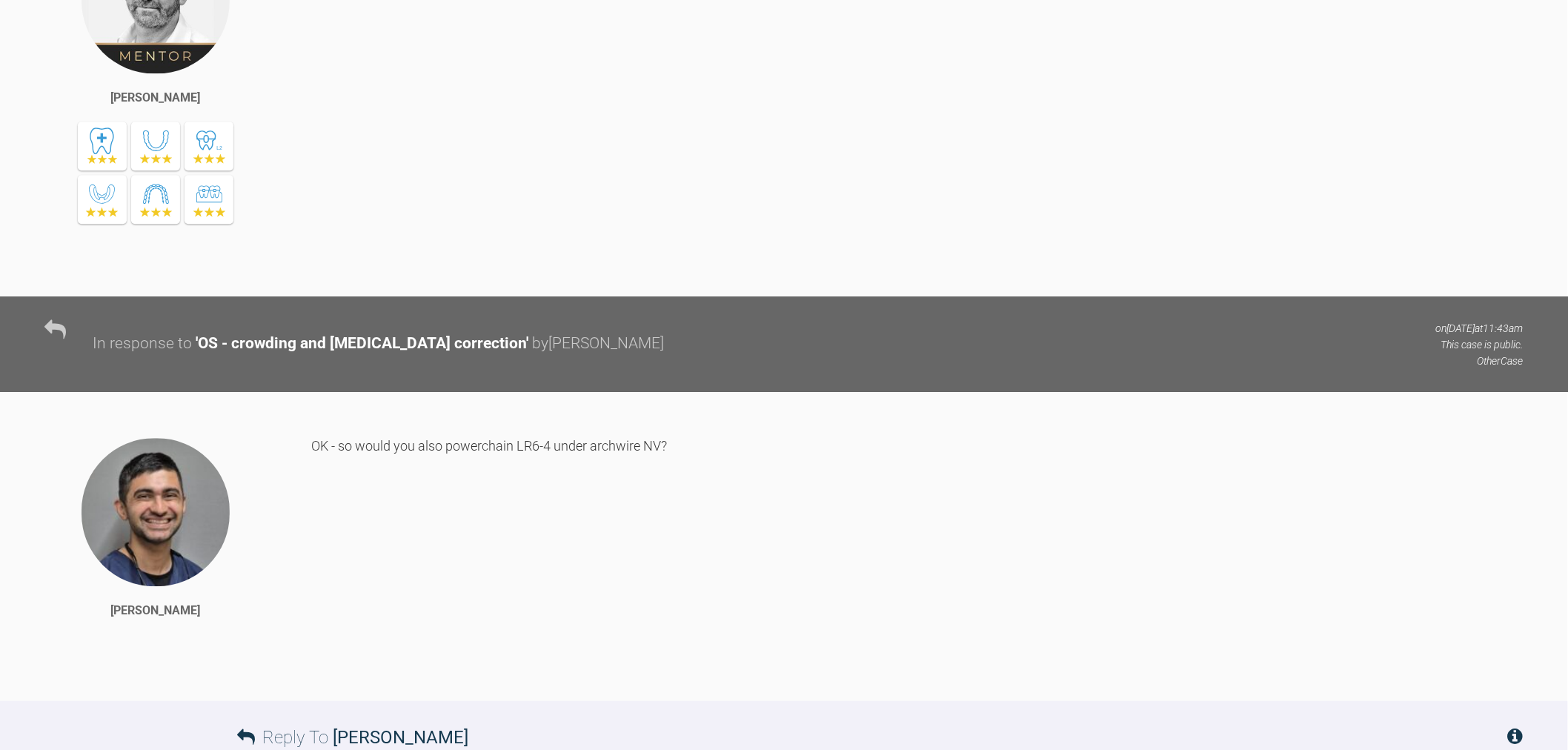
scroll to position [9078, 0]
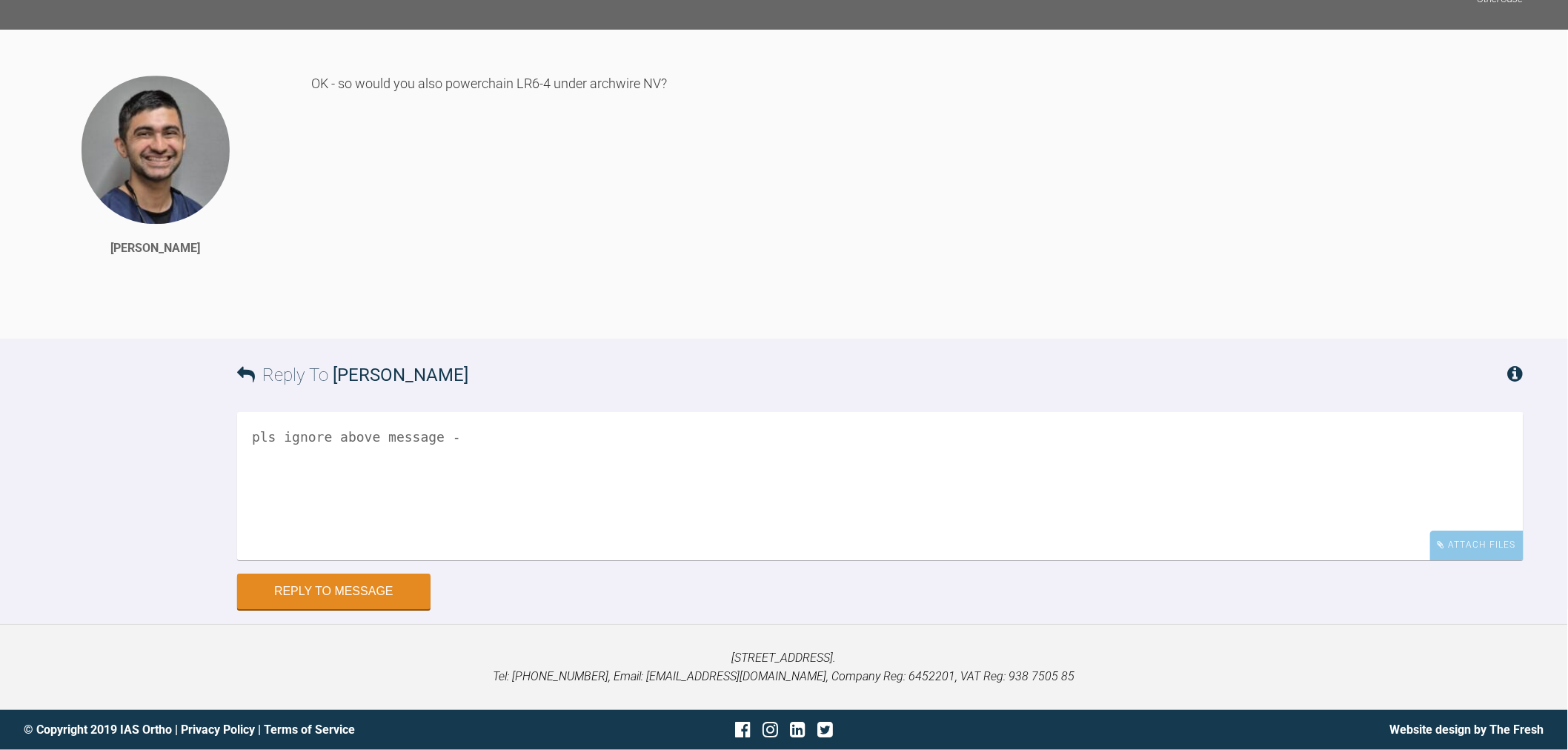
click at [540, 474] on textarea "pls ignore above message -" at bounding box center [880, 485] width 1287 height 148
type textarea "pls ignore above message - we are doing that already - apologies"
click at [344, 586] on button "Reply to Message" at bounding box center [334, 593] width 194 height 35
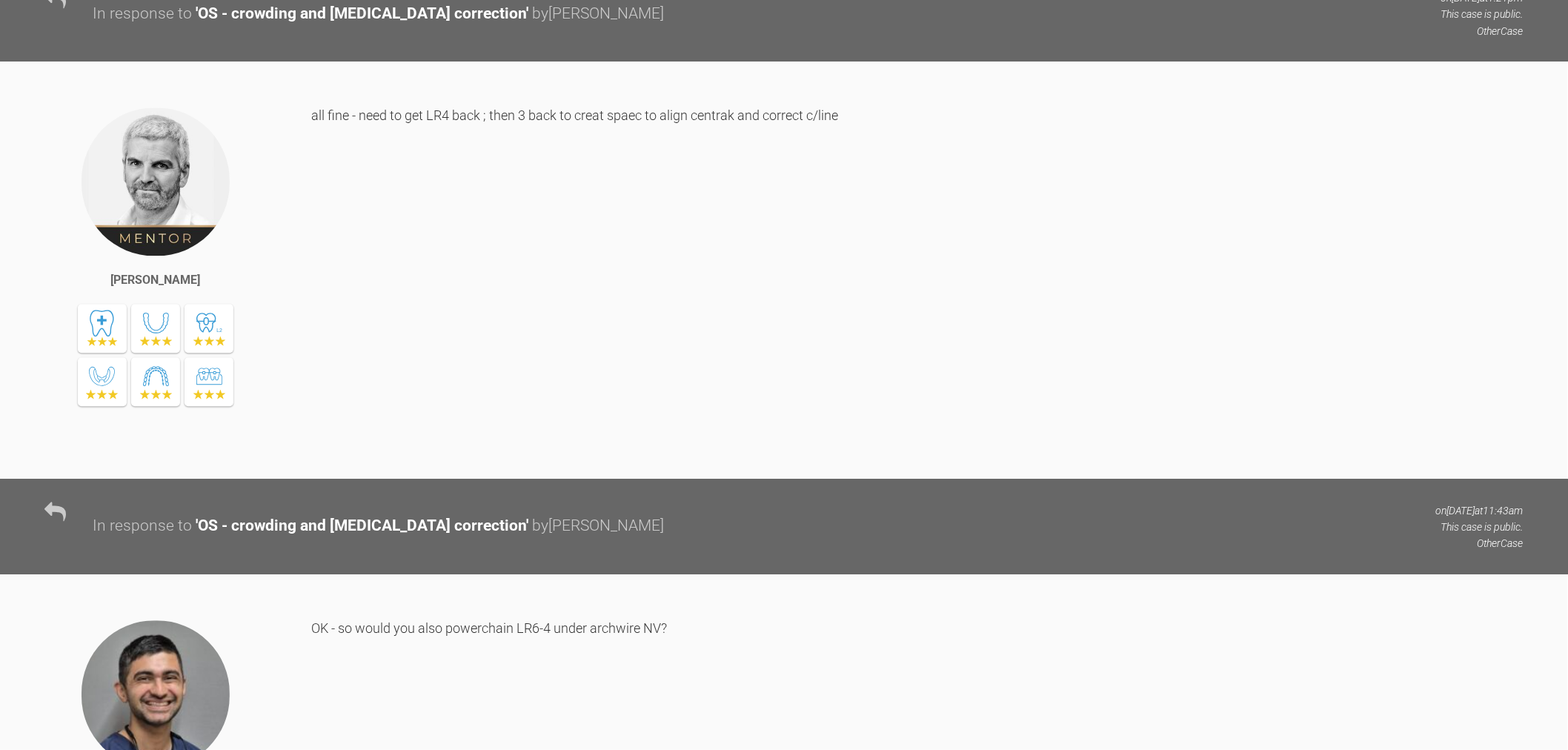
scroll to position [7999, 0]
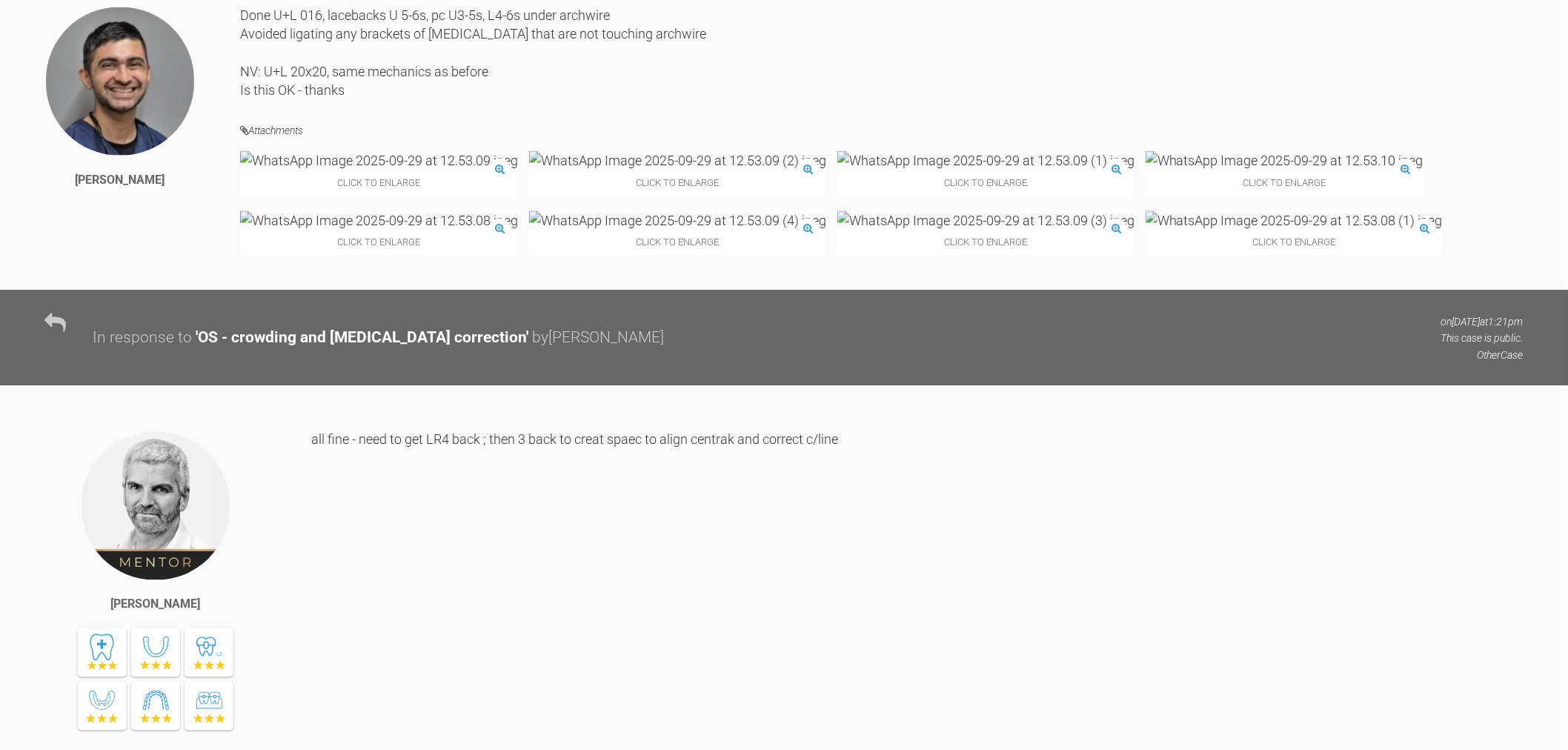
click at [351, 170] on img at bounding box center [379, 160] width 278 height 18
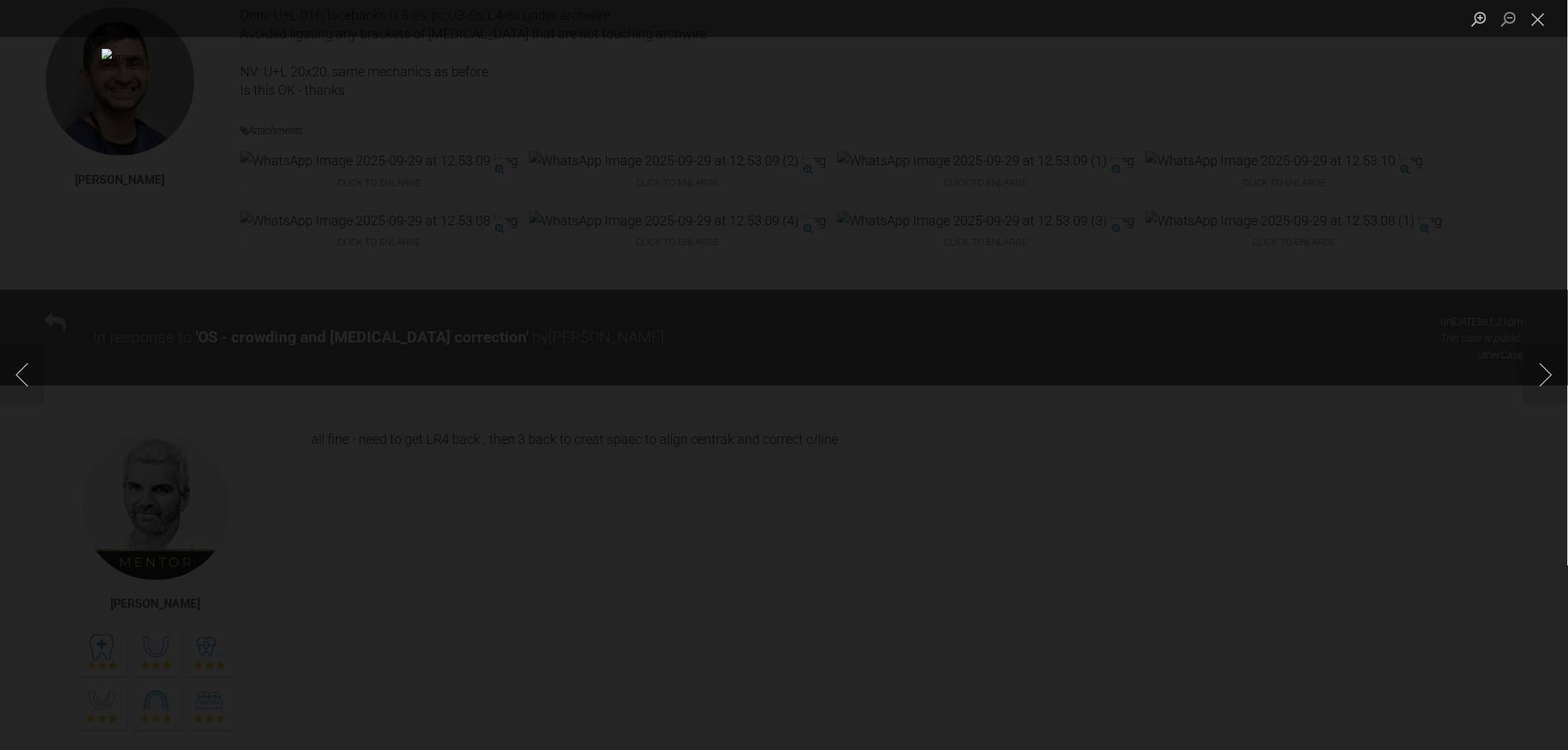
click at [1482, 416] on div "Lightbox" at bounding box center [784, 375] width 1568 height 750
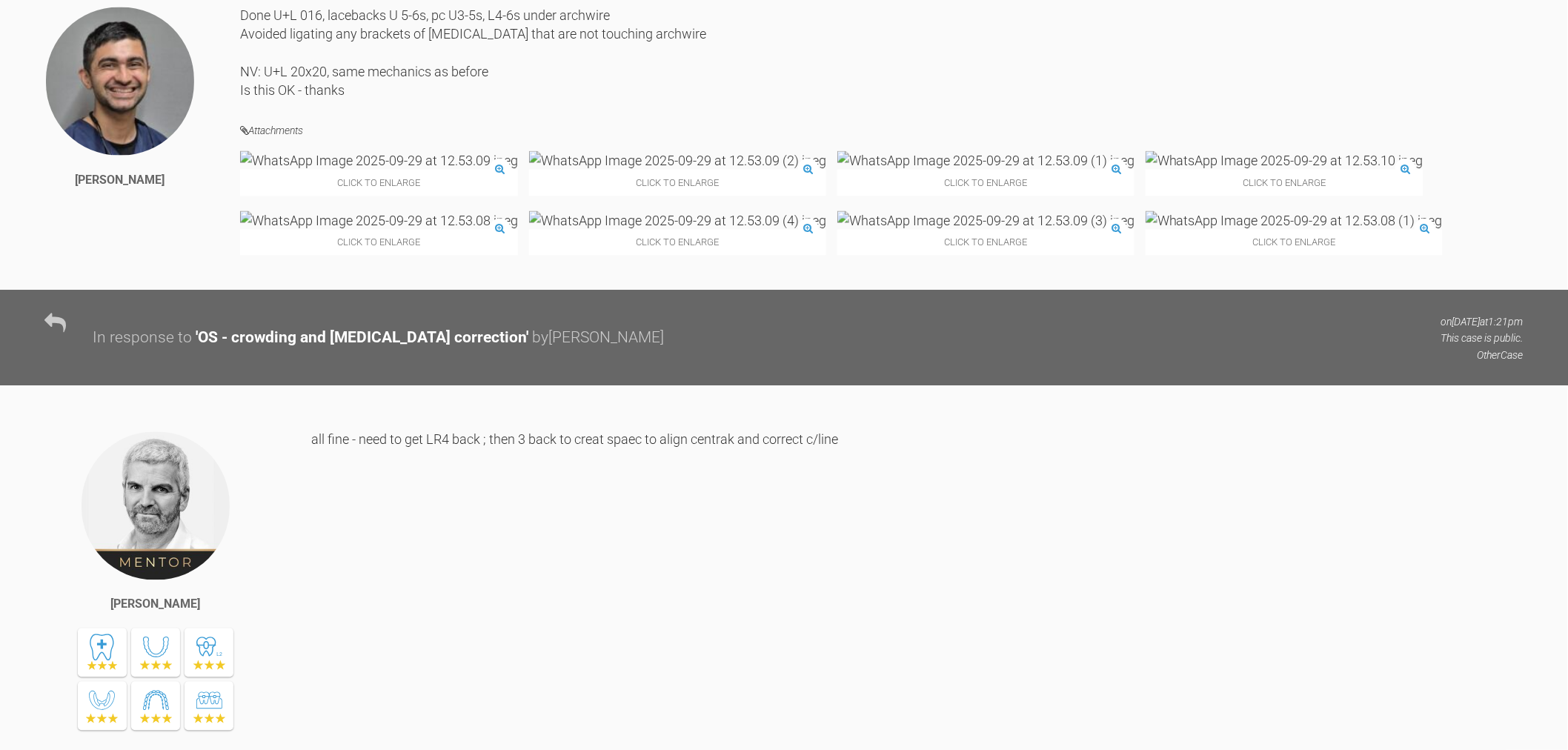
click at [1135, 230] on img at bounding box center [986, 220] width 298 height 18
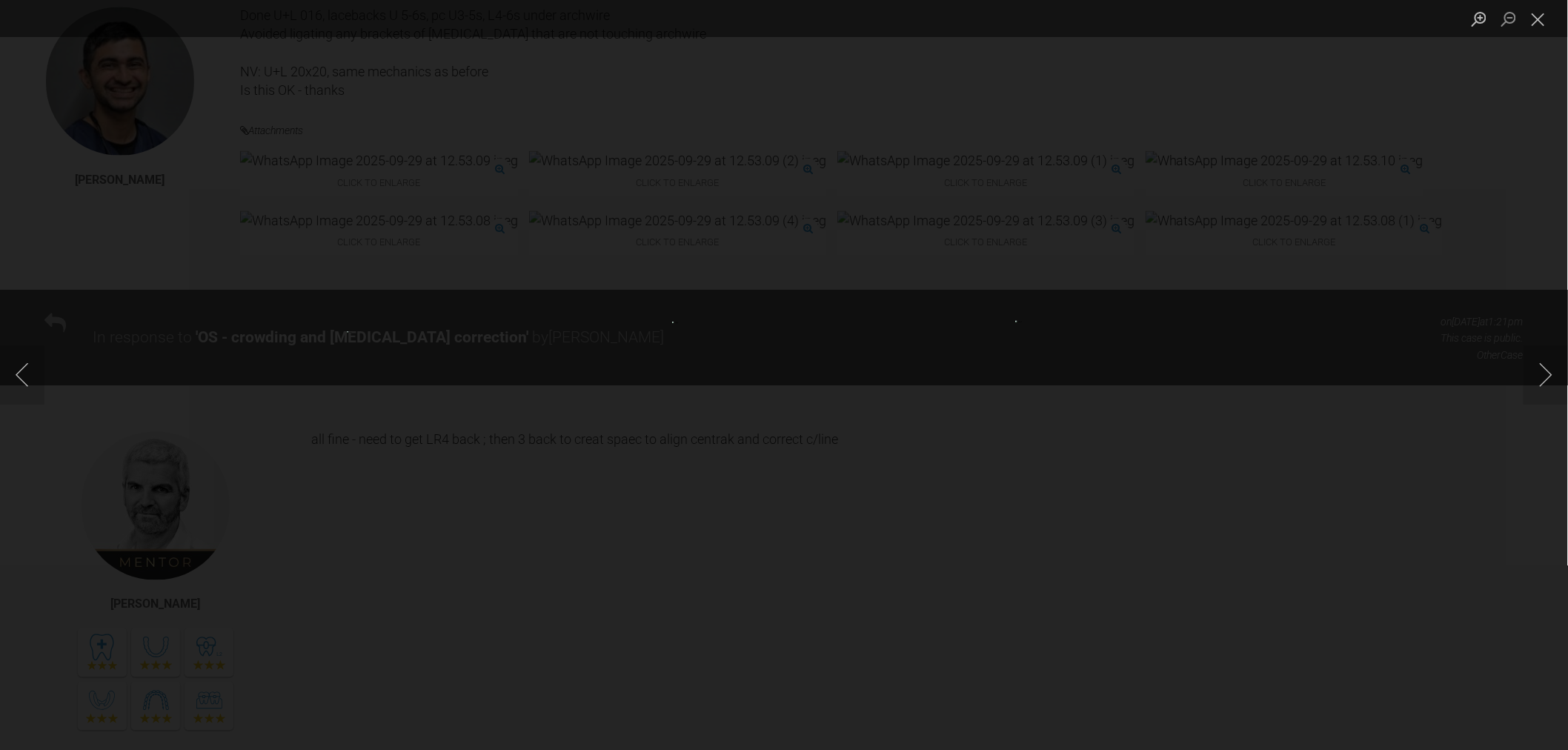
click at [856, 388] on img "Lightbox" at bounding box center [784, 375] width 224 height 106
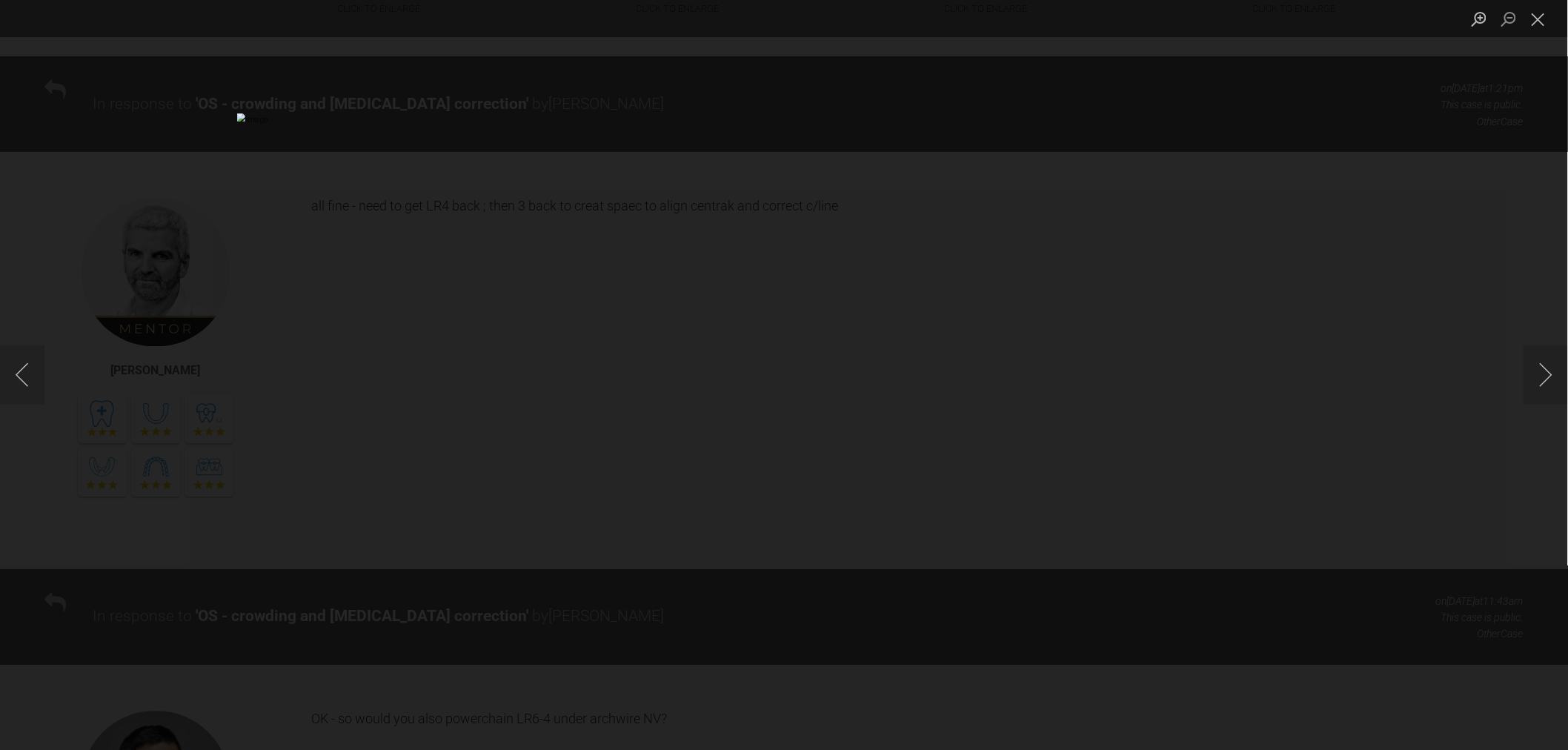
scroll to position [8247, 0]
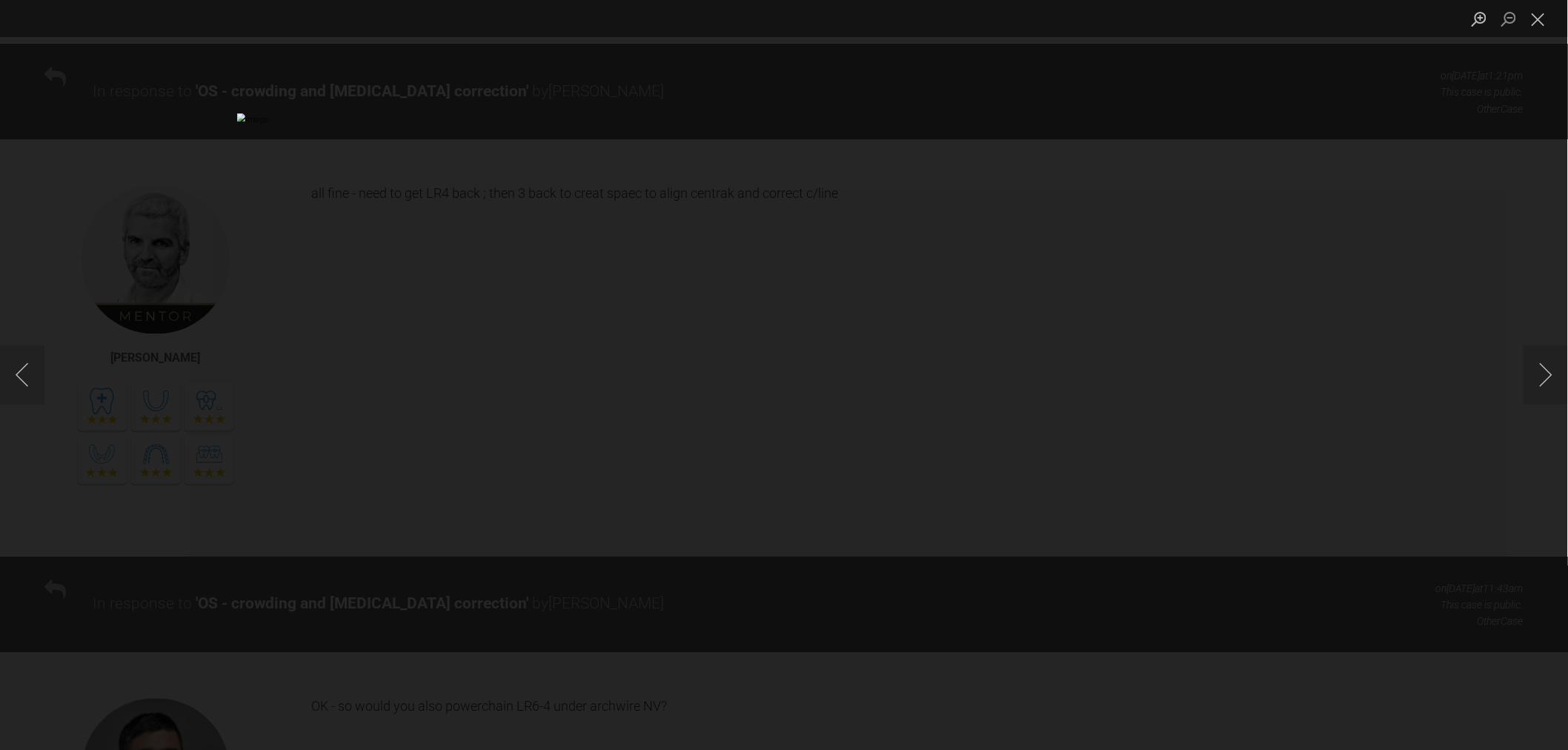
click at [1302, 398] on img "Lightbox" at bounding box center [784, 375] width 1094 height 523
click at [1324, 403] on div "Lightbox" at bounding box center [784, 375] width 1568 height 750
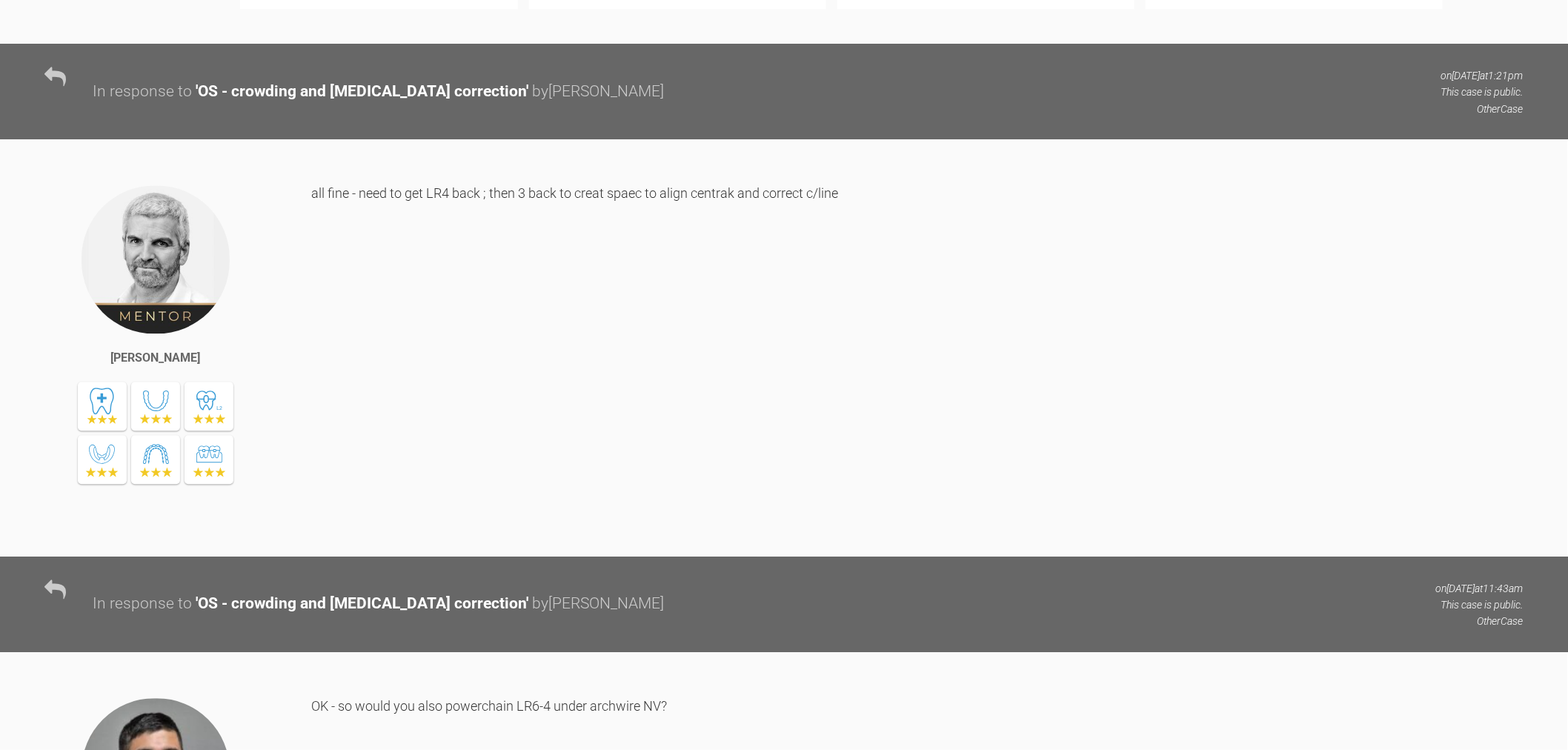
click at [1324, 403] on div "Lightbox" at bounding box center [784, 375] width 1568 height 750
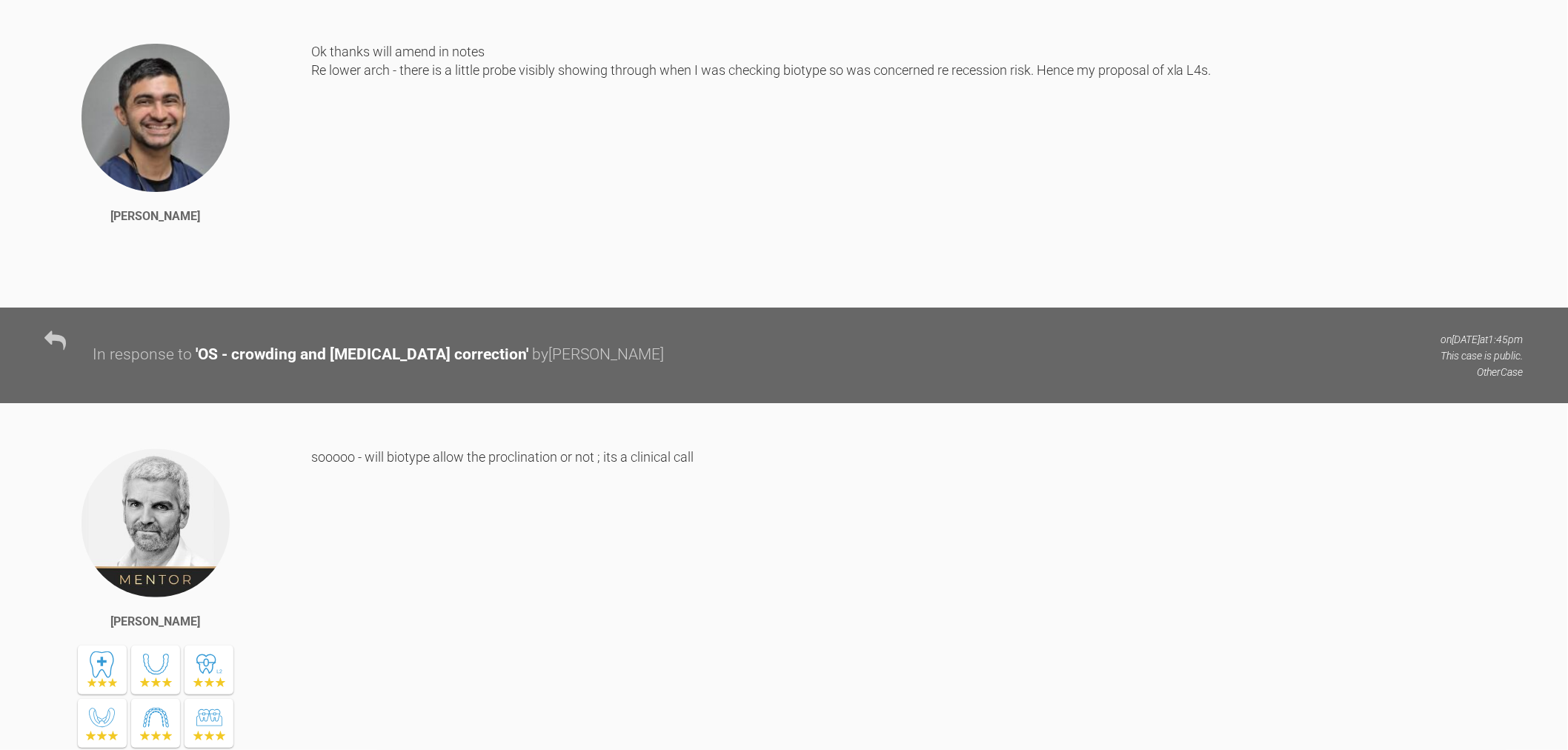
scroll to position [0, 0]
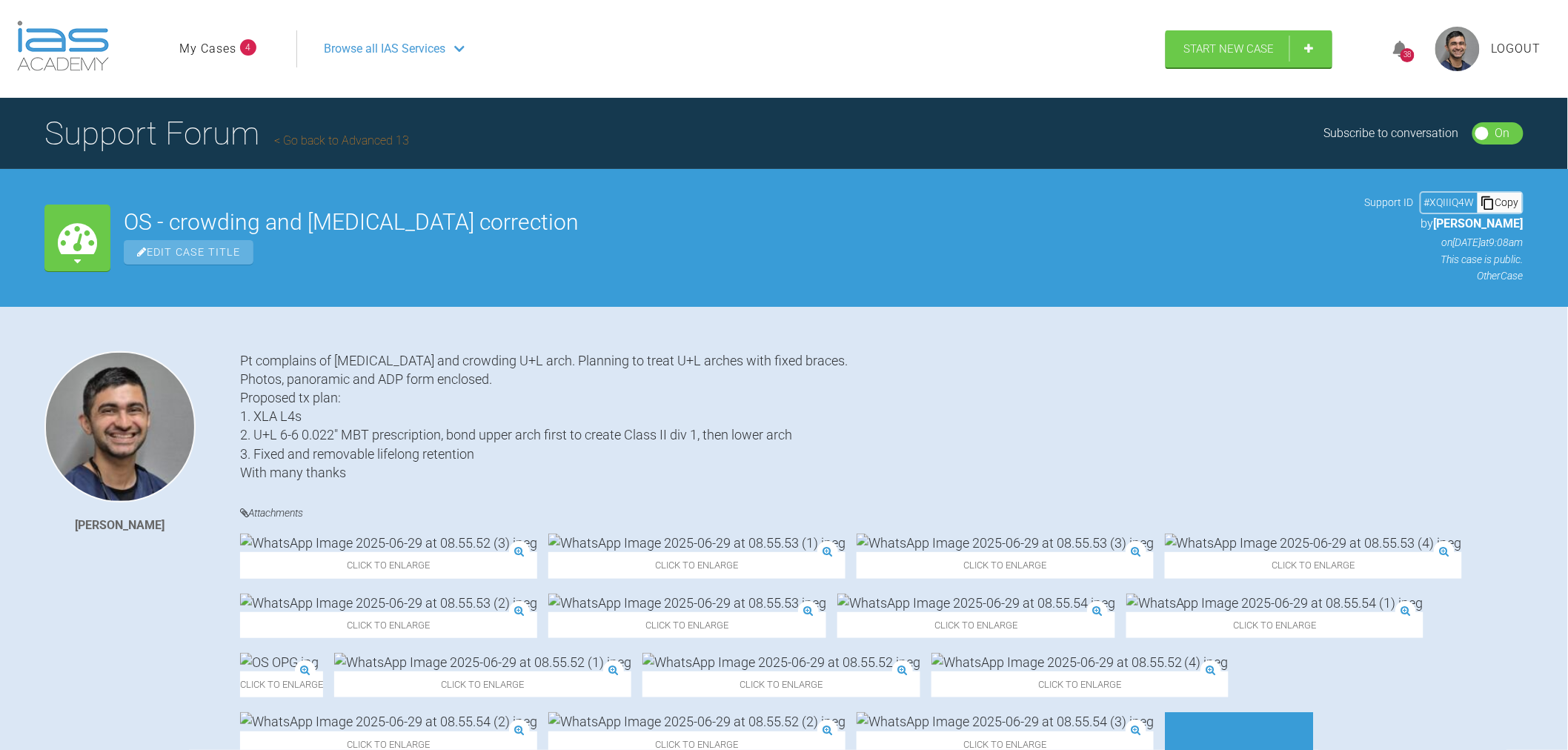
drag, startPoint x: 790, startPoint y: 554, endPoint x: 632, endPoint y: 72, distance: 507.2
click at [324, 147] on h1 "Support Forum Go back to Advanced 13" at bounding box center [227, 133] width 365 height 52
click at [329, 136] on link "Go back to Advanced 13" at bounding box center [342, 140] width 135 height 14
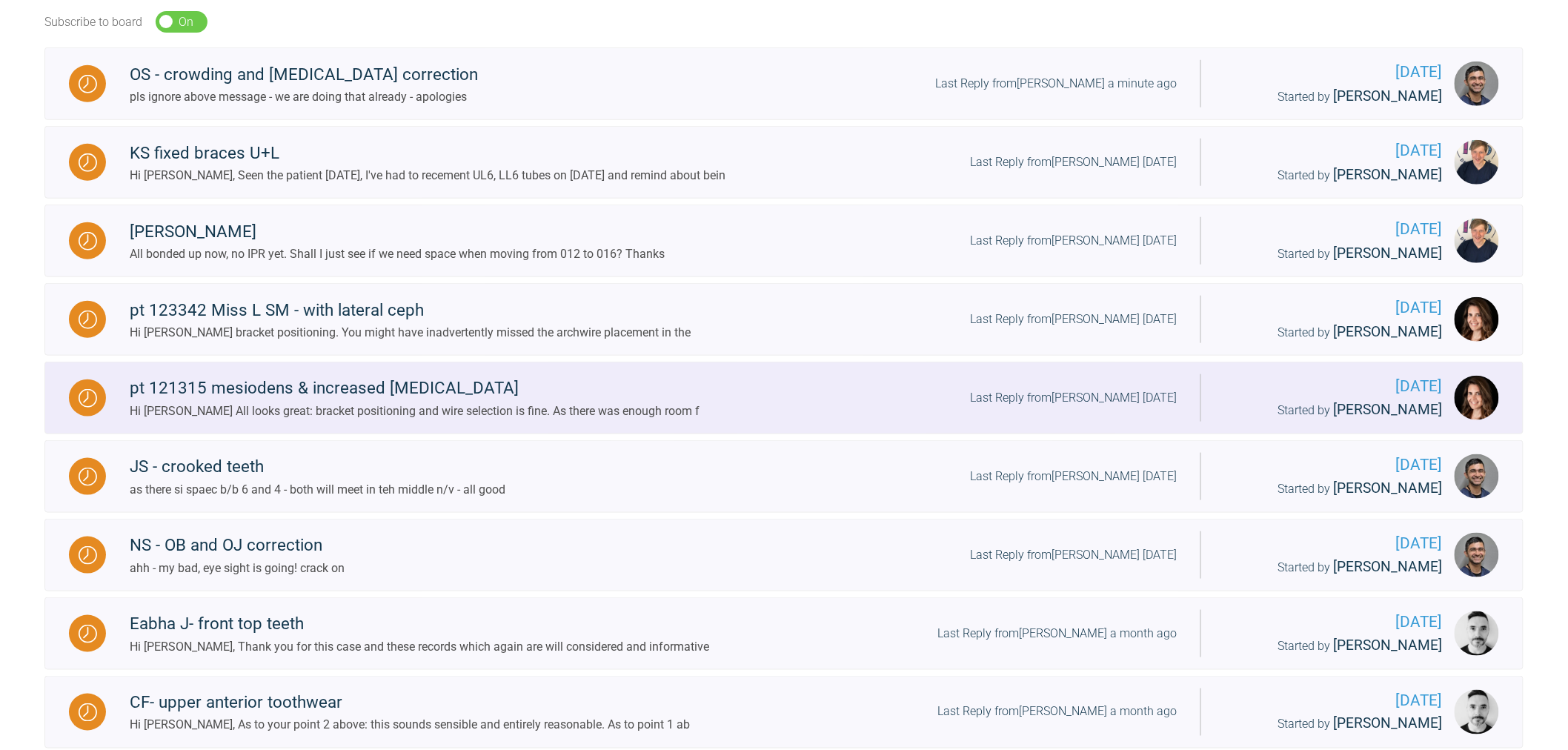
scroll to position [494, 0]
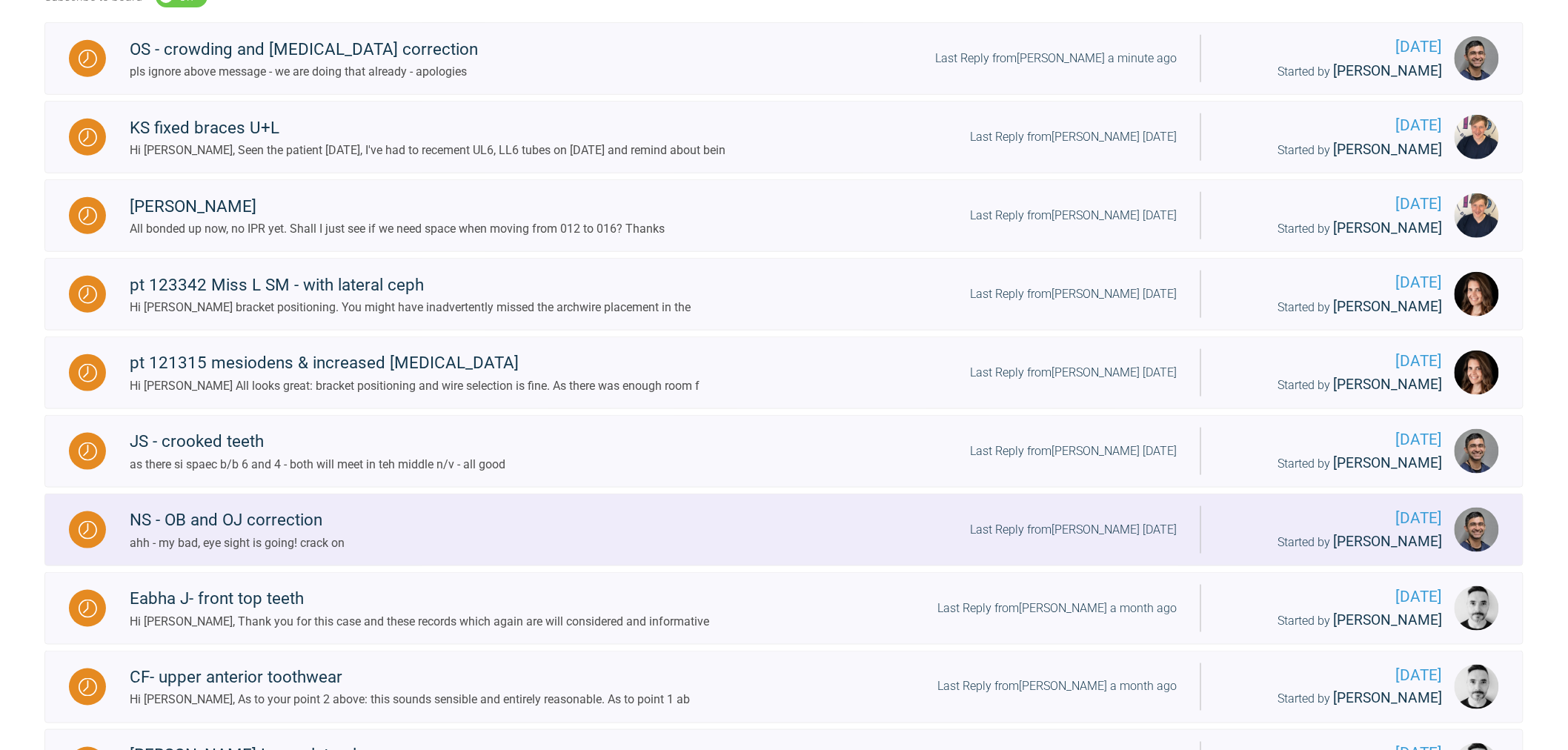
click at [479, 547] on div "NS - OB and OJ correction ahh - my bad, eye sight is going! crack on Last Reply…" at bounding box center [654, 529] width 1095 height 45
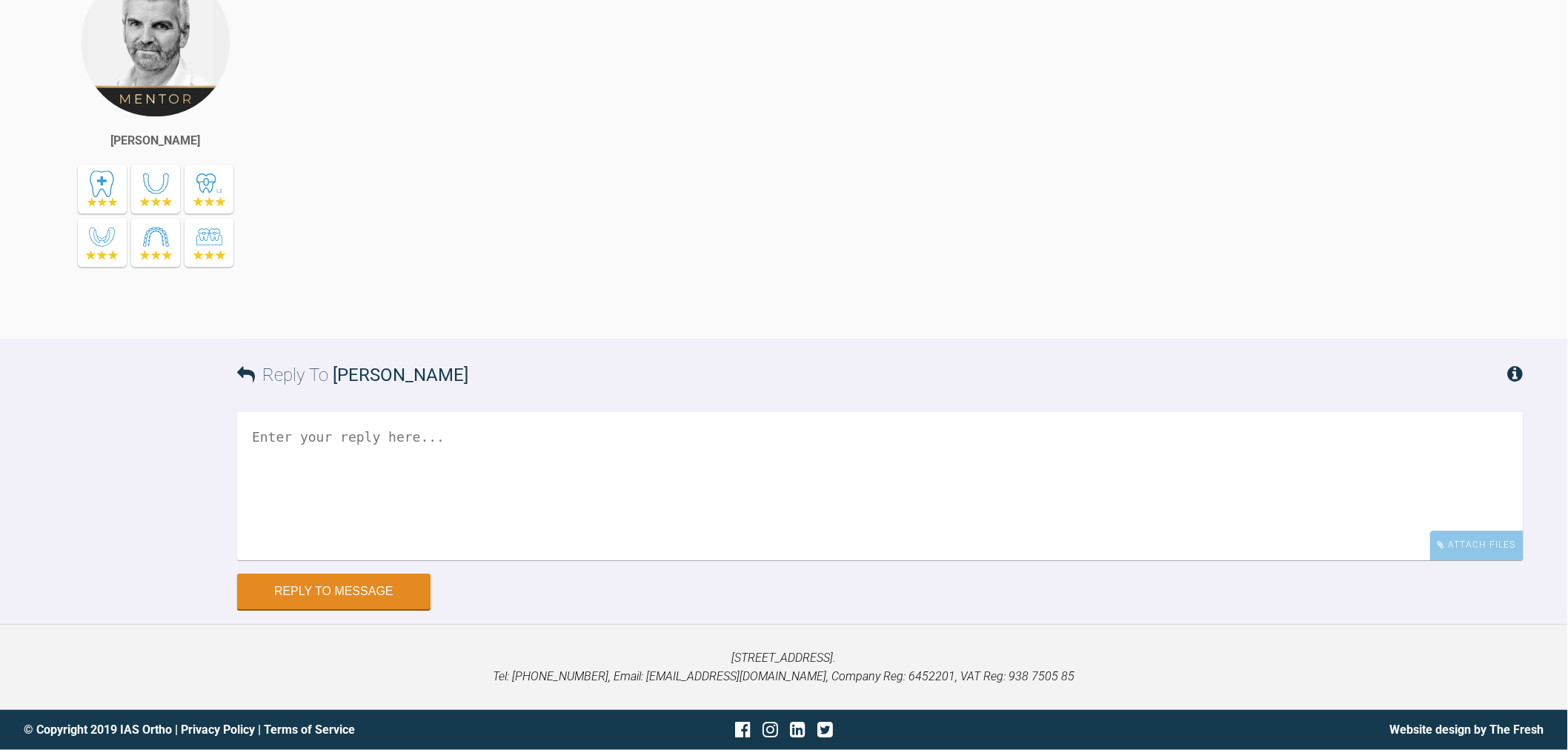
drag, startPoint x: 522, startPoint y: 505, endPoint x: 564, endPoint y: 464, distance: 58.7
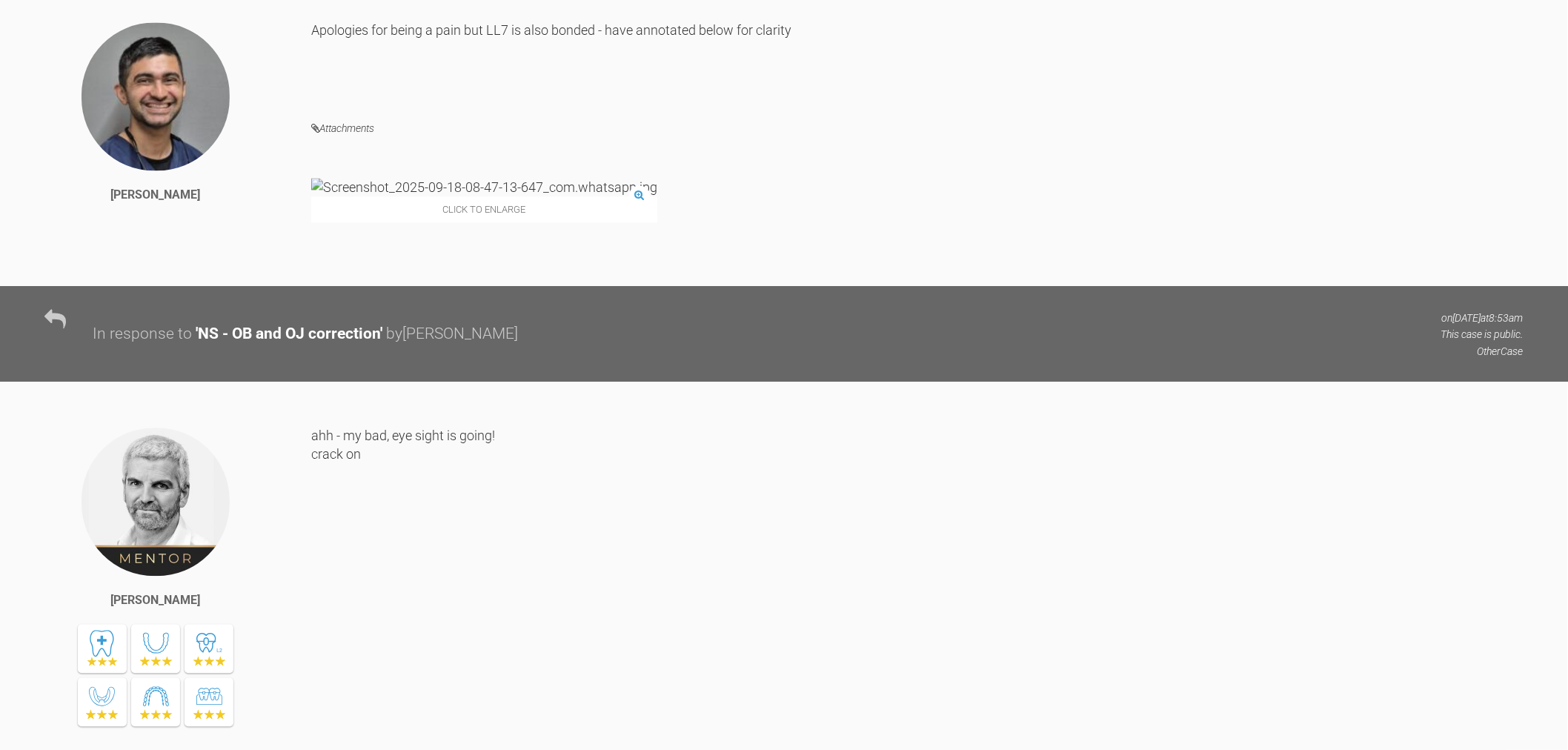
scroll to position [8381, 0]
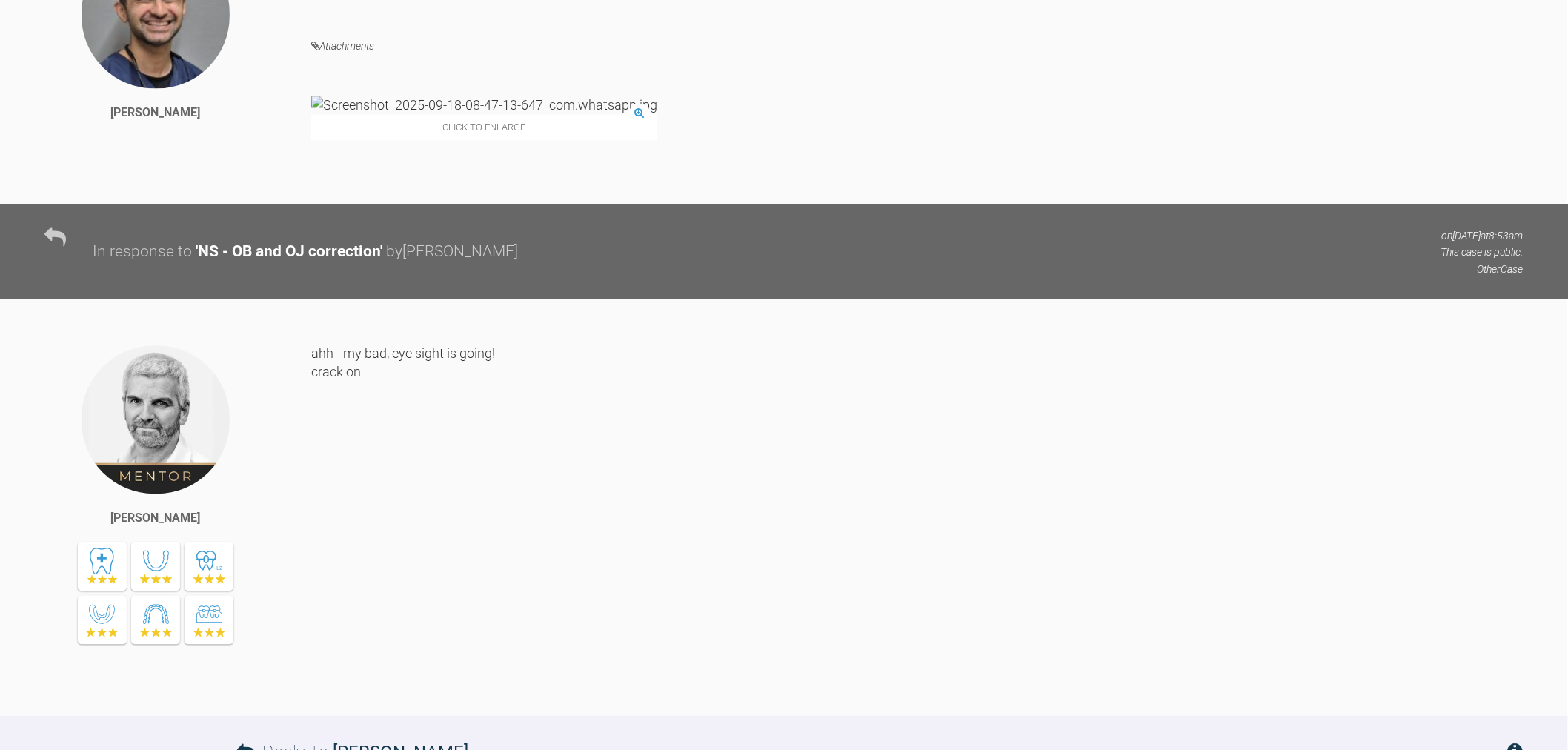
click at [396, 114] on img at bounding box center [484, 105] width 346 height 18
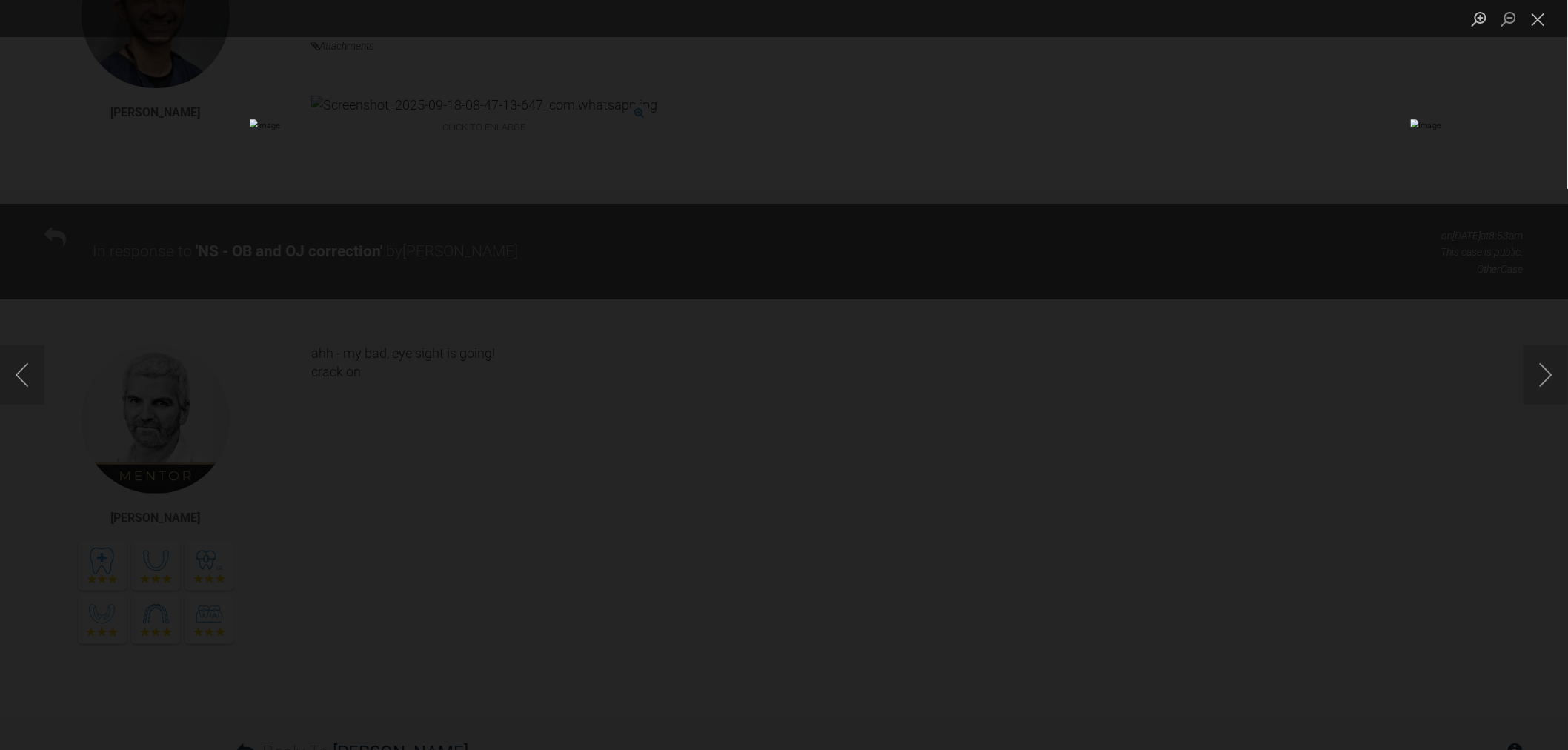
click at [1225, 478] on div "Lightbox" at bounding box center [784, 375] width 1568 height 750
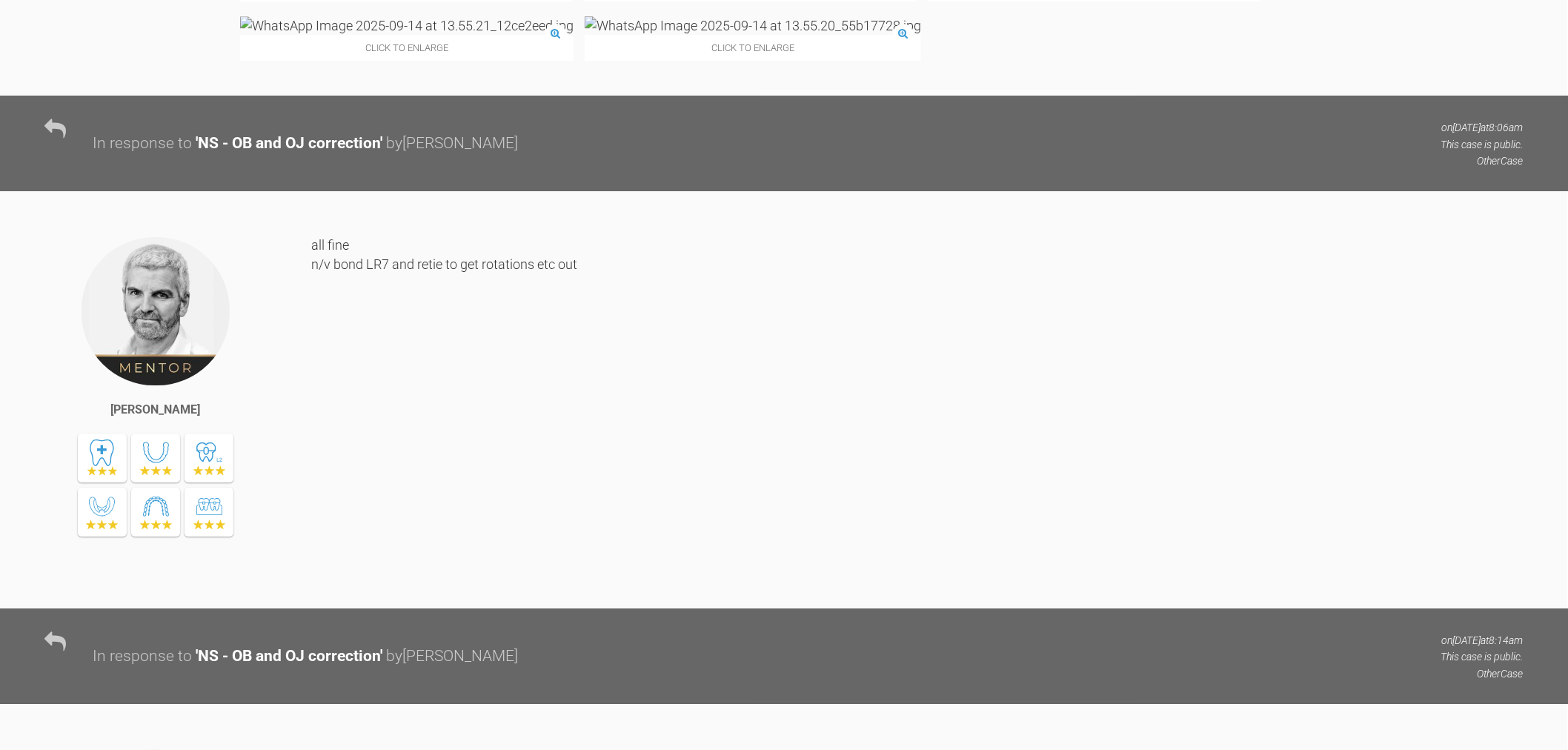
scroll to position [6651, 0]
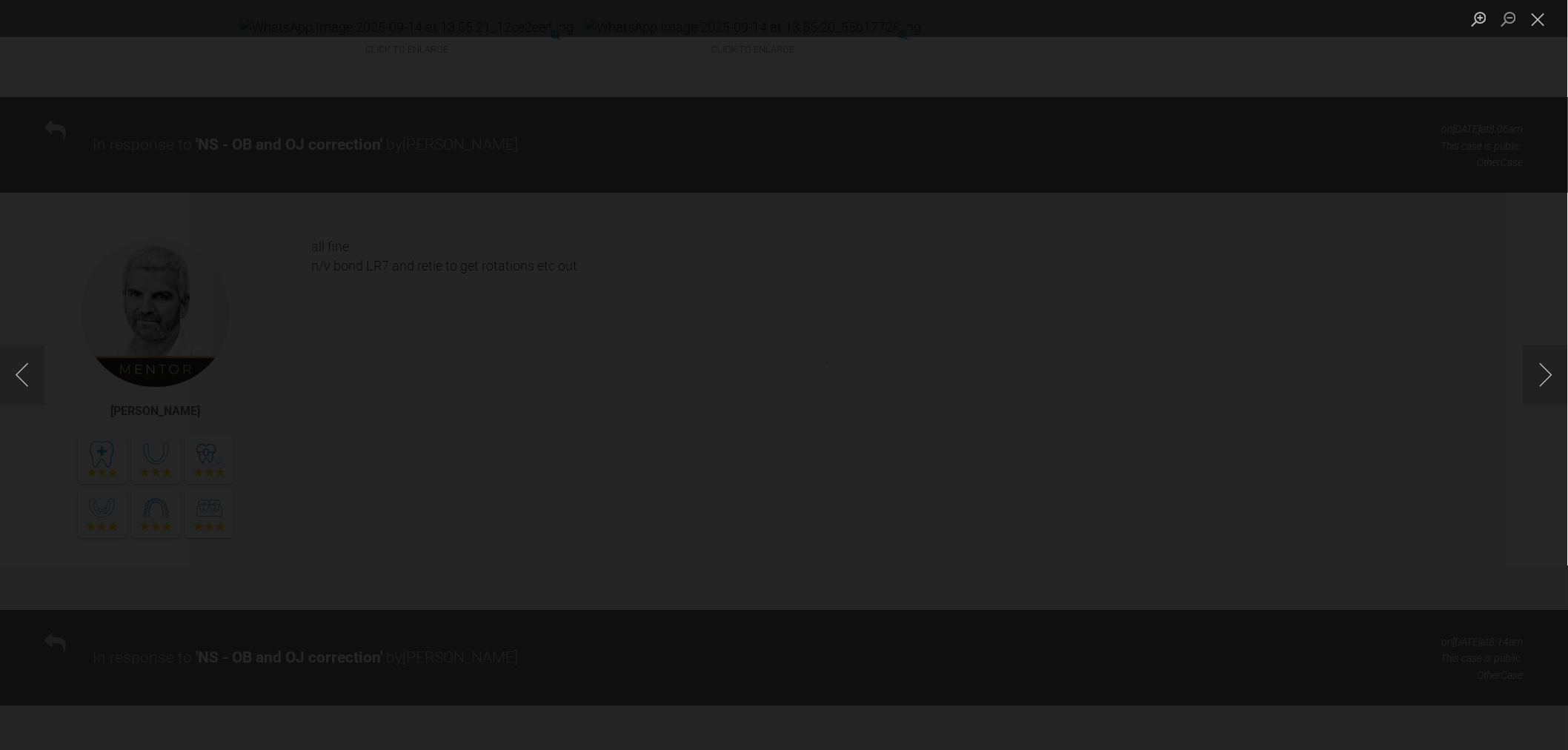
click at [905, 343] on div "Lightbox" at bounding box center [784, 375] width 1568 height 750
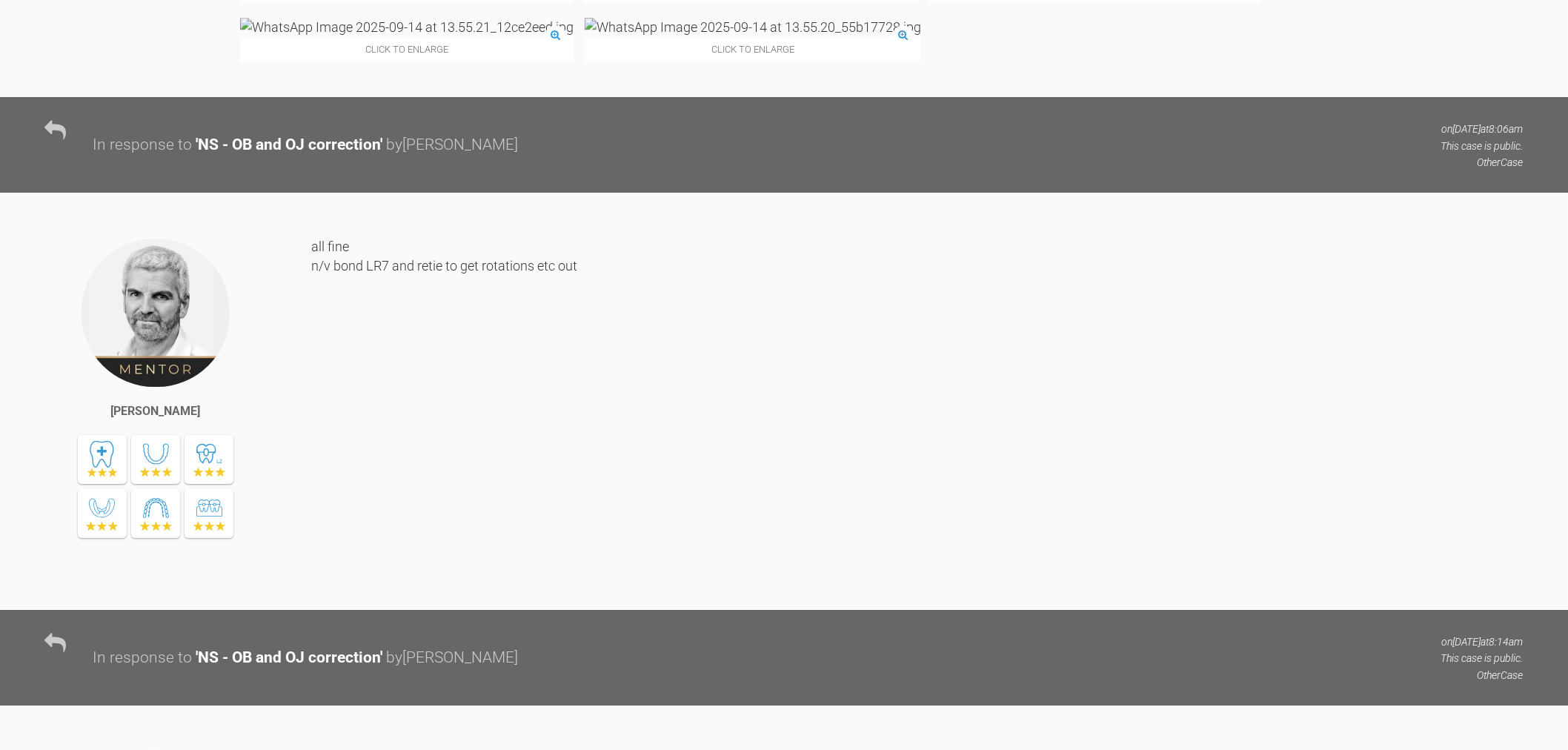
click at [921, 36] on img at bounding box center [752, 27] width 336 height 18
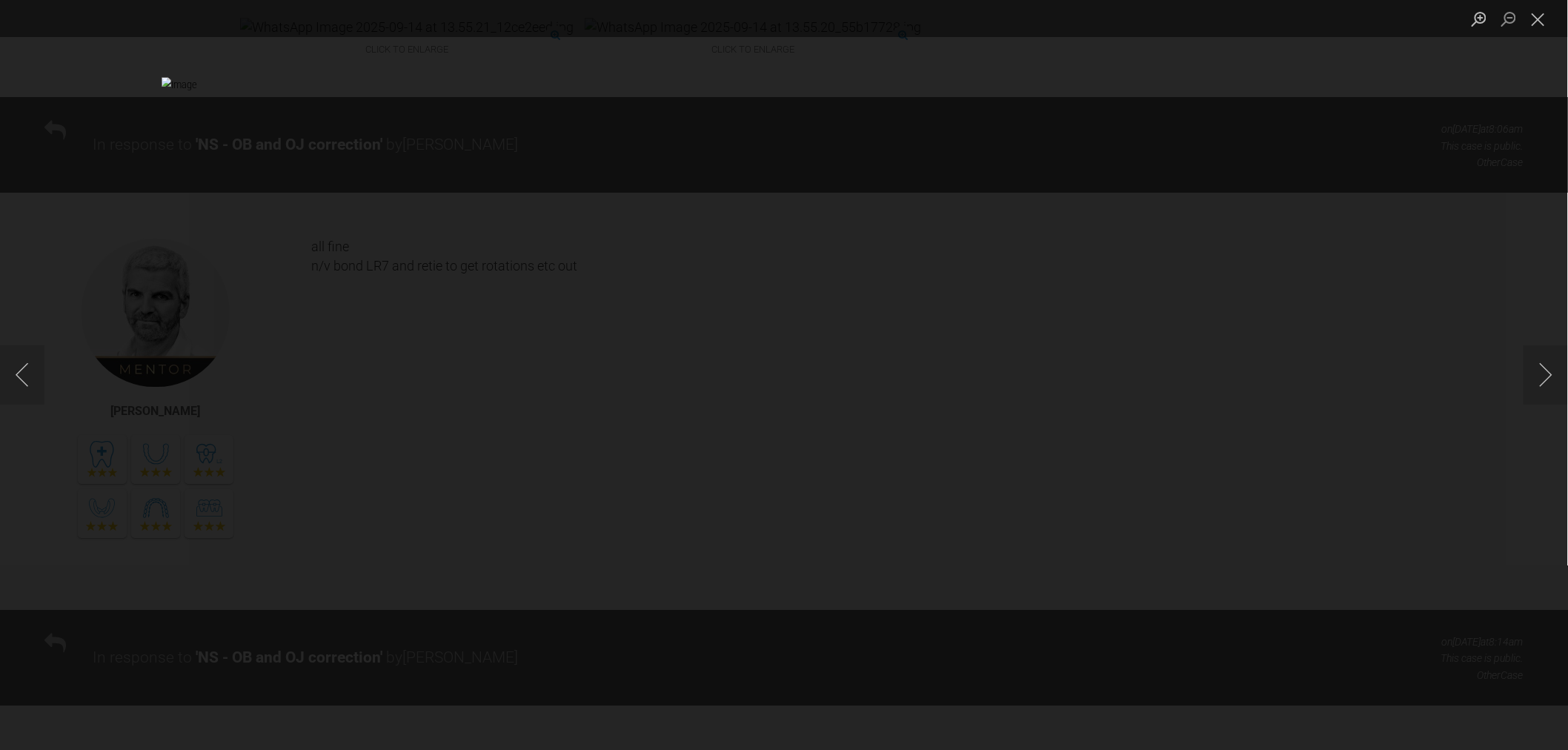
click at [1344, 313] on div "Lightbox" at bounding box center [784, 375] width 1568 height 750
